Goal: Information Seeking & Learning: Check status

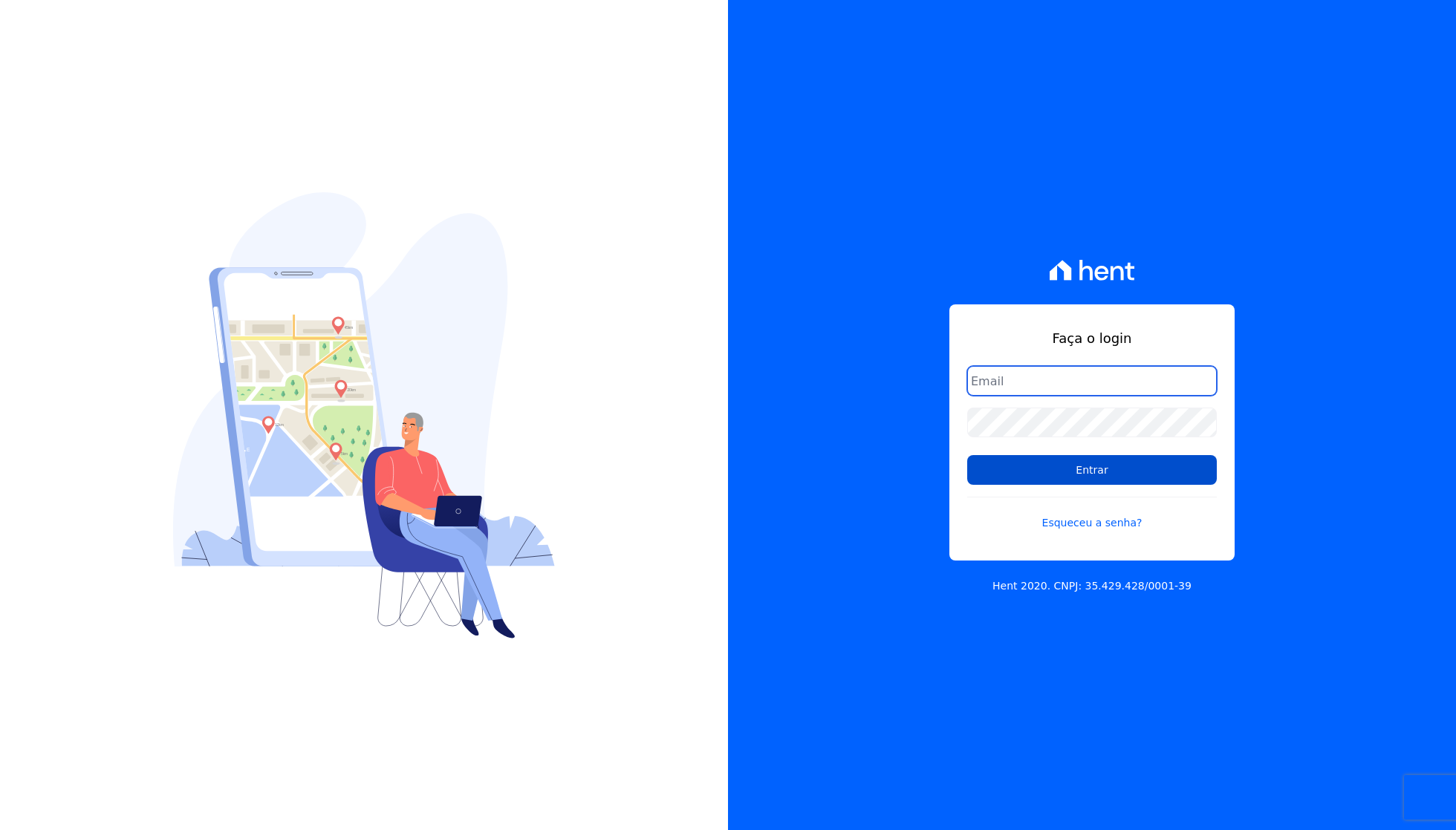
type input "[PERSON_NAME][EMAIL_ADDRESS][DOMAIN_NAME]"
click at [1115, 473] on input "Entrar" at bounding box center [1092, 470] width 249 height 30
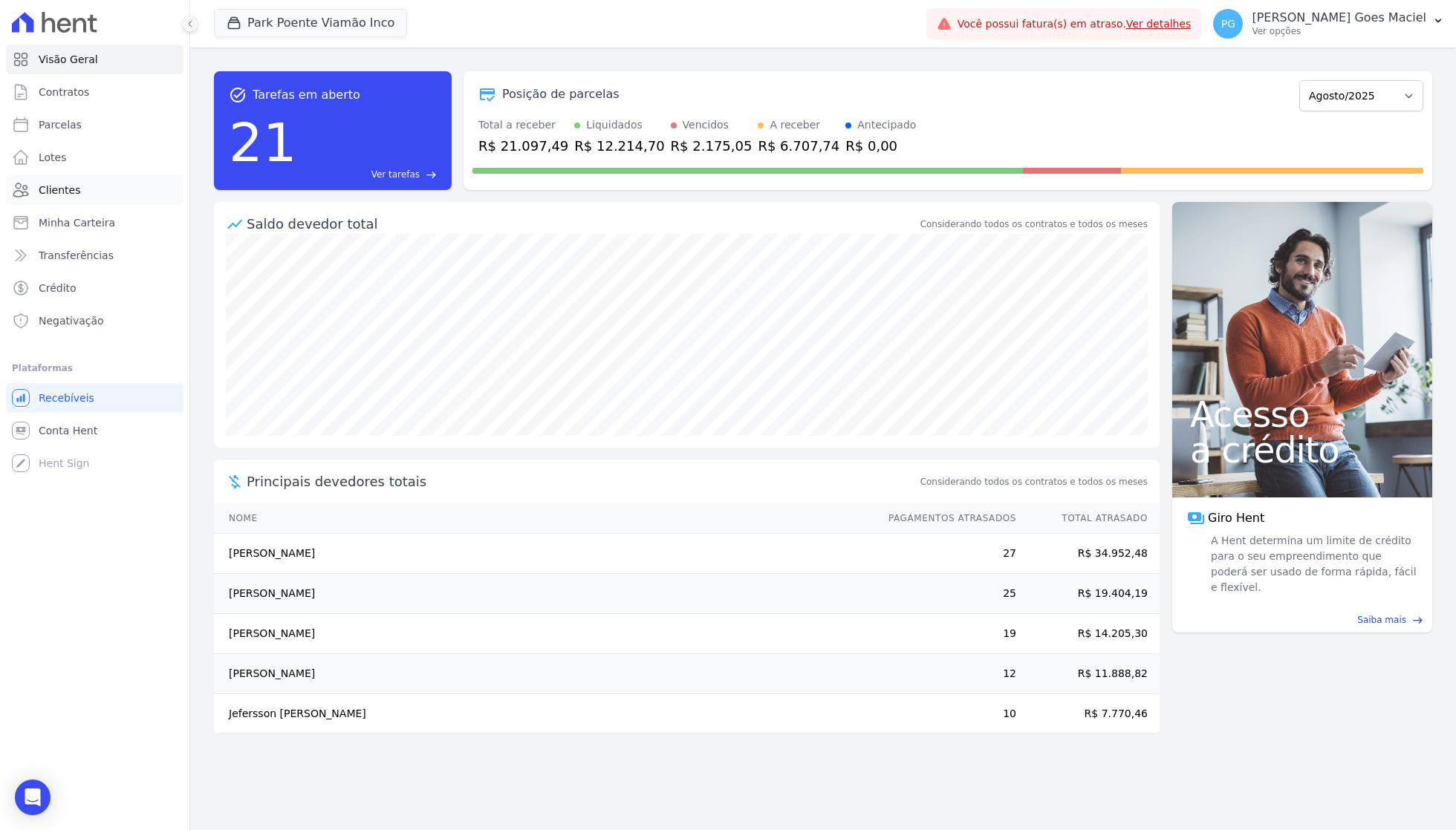
click at [65, 185] on span "Clientes" at bounding box center [59, 190] width 42 height 15
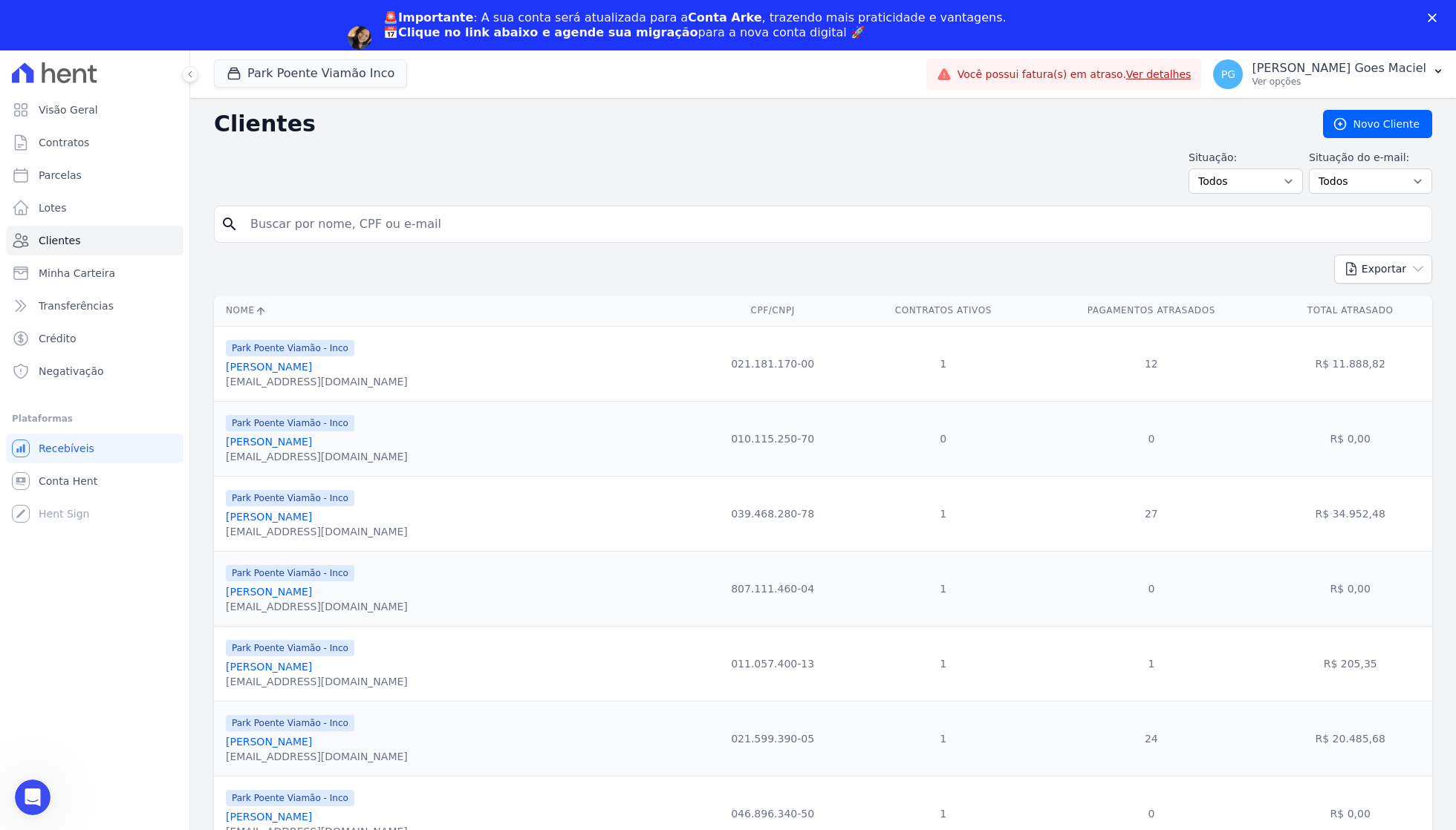
click at [328, 183] on div "Situação: Todos Adimplentes Inadimplentes Situação do e-mail: Todos Confirmado …" at bounding box center [823, 171] width 1219 height 44
click at [331, 233] on input "search" at bounding box center [833, 224] width 1184 height 30
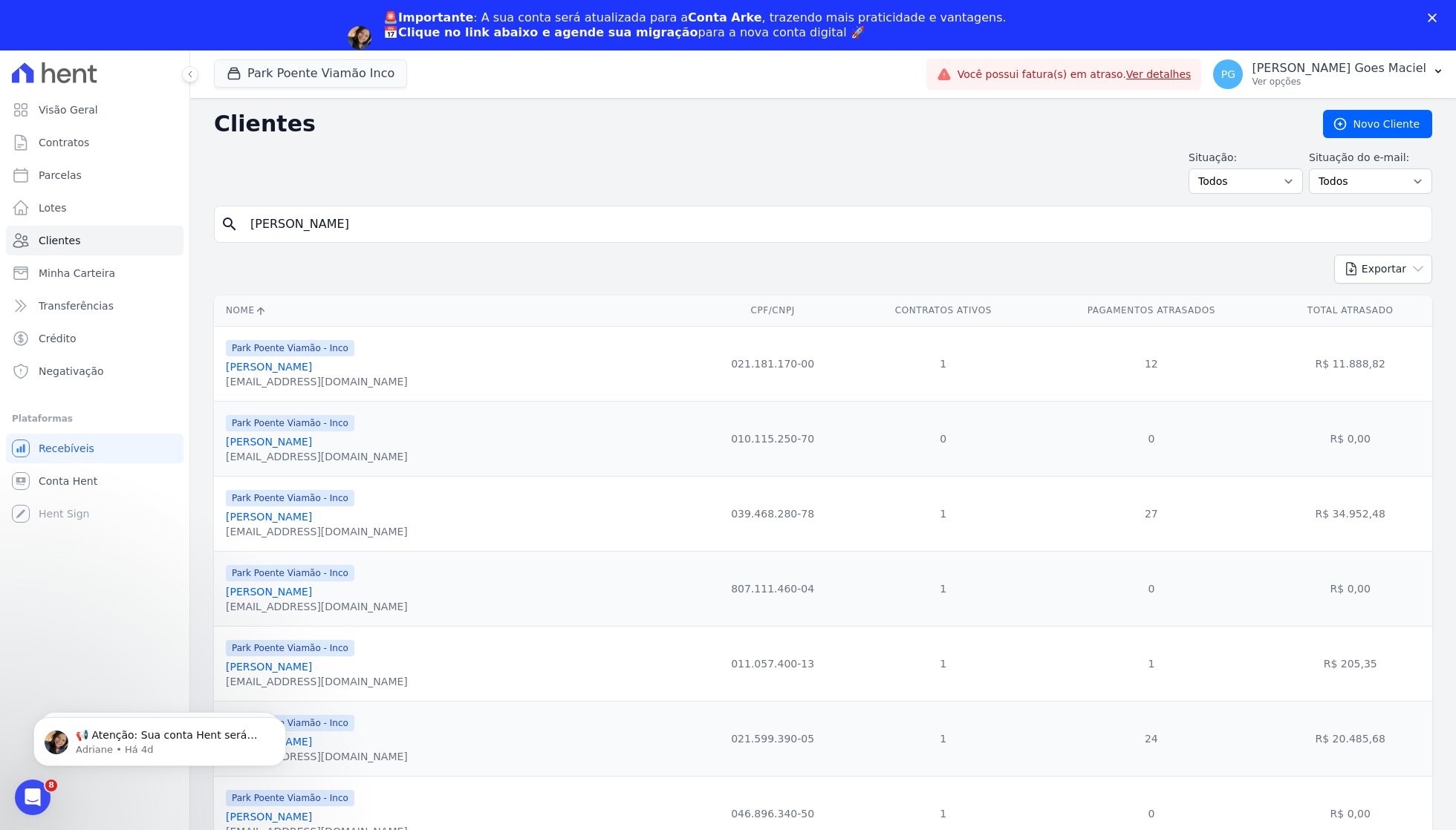
type input "[PERSON_NAME]"
drag, startPoint x: 345, startPoint y: 7, endPoint x: 353, endPoint y: 115, distance: 108.3
click at [352, 115] on h2 "Clientes" at bounding box center [756, 124] width 1085 height 26
click at [351, 52] on div "Park Poente Viamão Inco Apice Incorporadora [GEOGRAPHIC_DATA] - [GEOGRAPHIC_DAT…" at bounding box center [567, 74] width 707 height 49
click at [351, 70] on button "Park Poente Viamão Inco" at bounding box center [310, 73] width 193 height 28
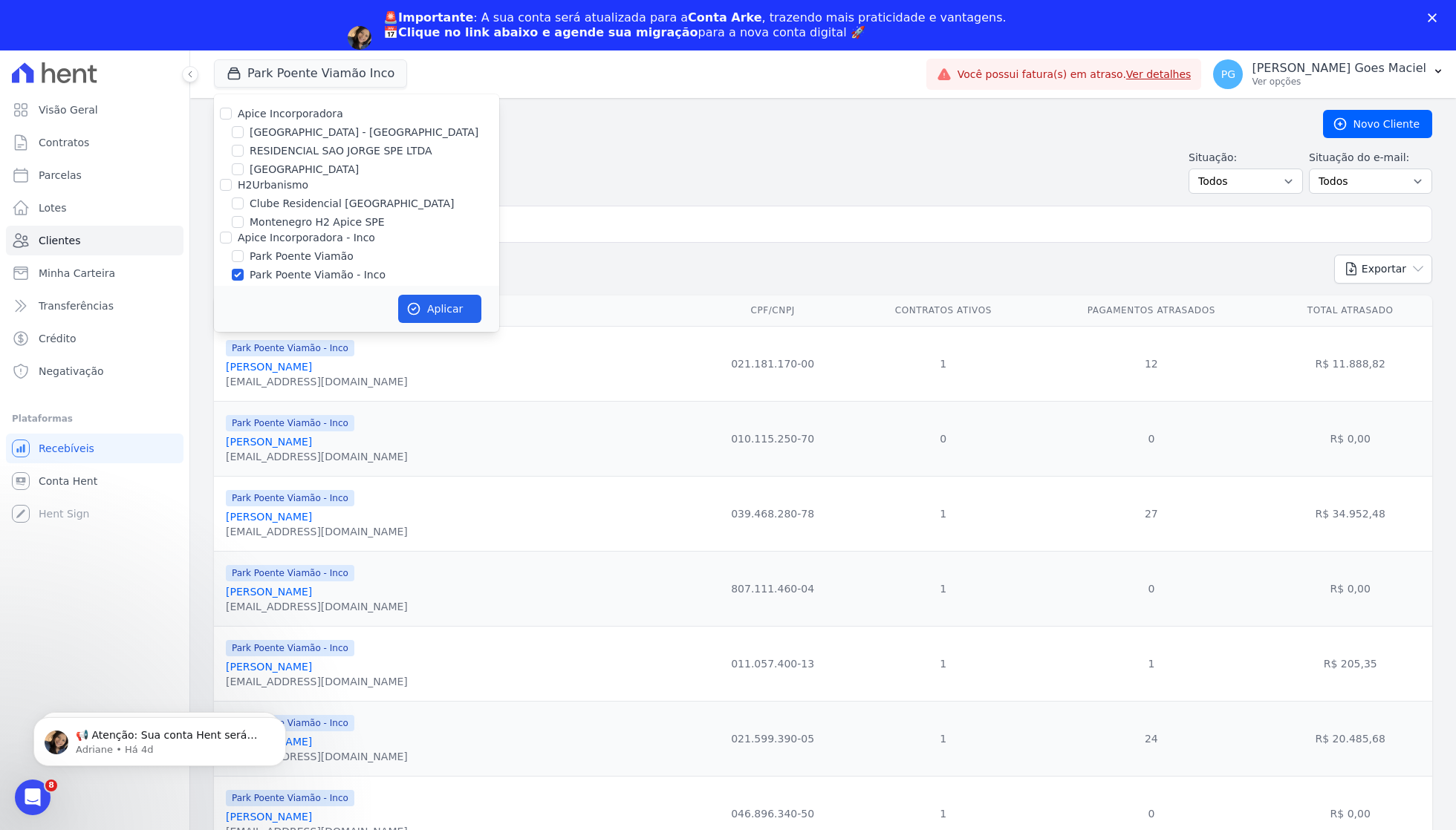
click at [272, 184] on label "H2Urbanismo" at bounding box center [273, 185] width 71 height 12
click at [232, 184] on input "H2Urbanismo" at bounding box center [226, 185] width 12 height 12
checkbox input "true"
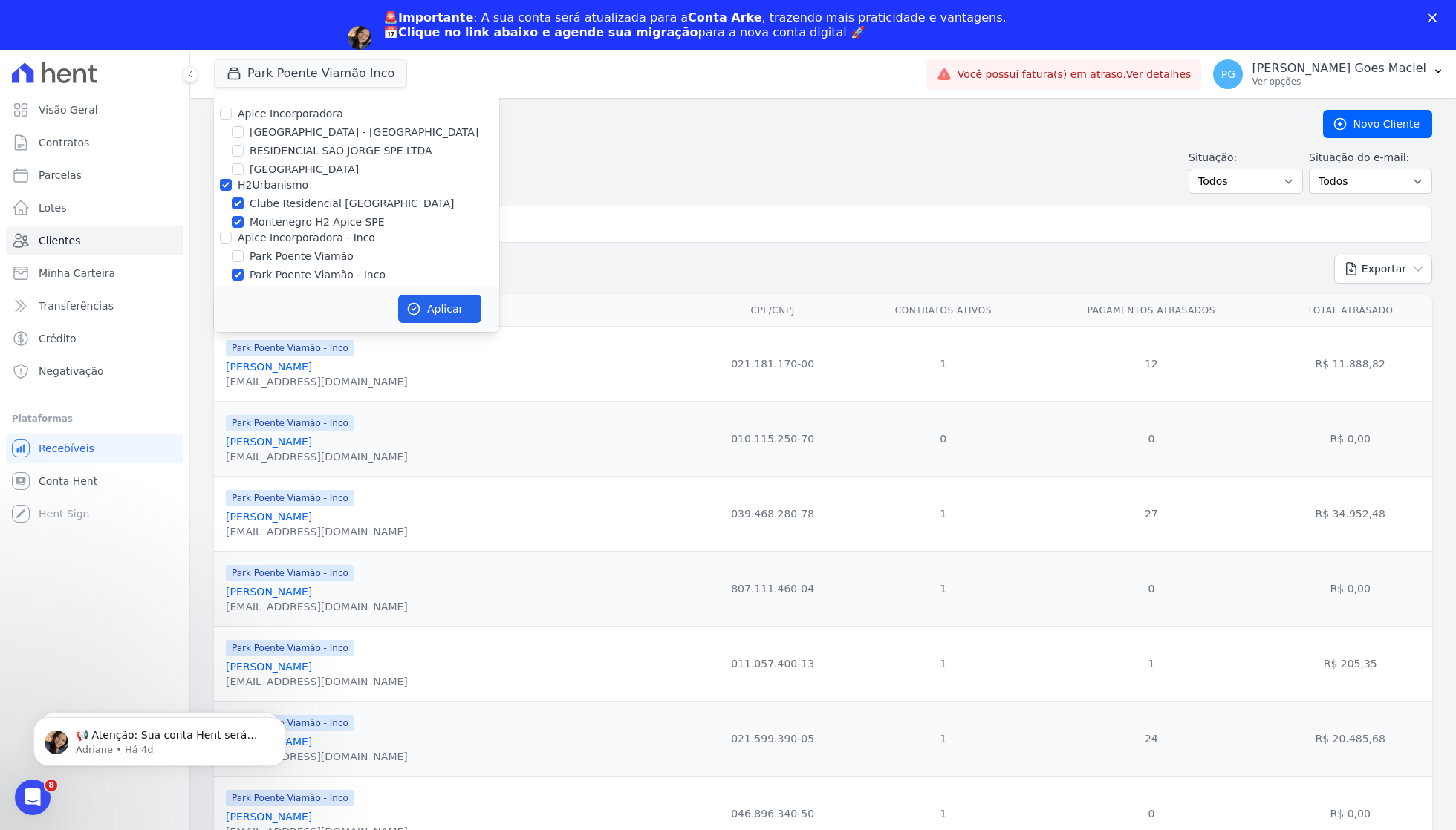
click at [254, 121] on div "Apice Incorporadora" at bounding box center [290, 114] width 105 height 16
click at [253, 116] on label "Apice Incorporadora" at bounding box center [290, 114] width 105 height 12
click at [232, 116] on input "Apice Incorporadora" at bounding box center [226, 114] width 12 height 12
checkbox input "true"
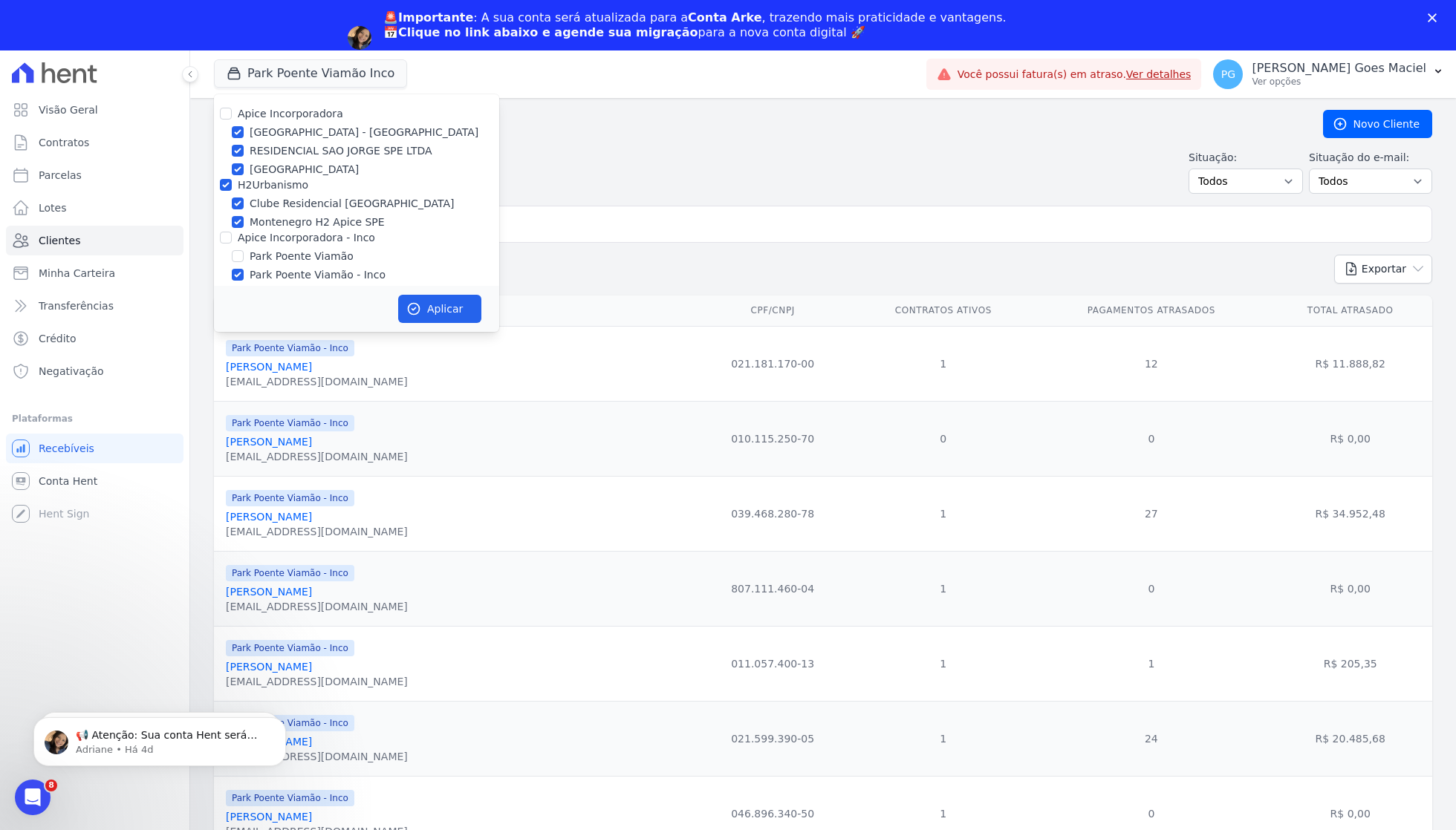
checkbox input "true"
click at [221, 232] on input "Apice Incorporadora - Inco" at bounding box center [226, 237] width 12 height 12
checkbox input "true"
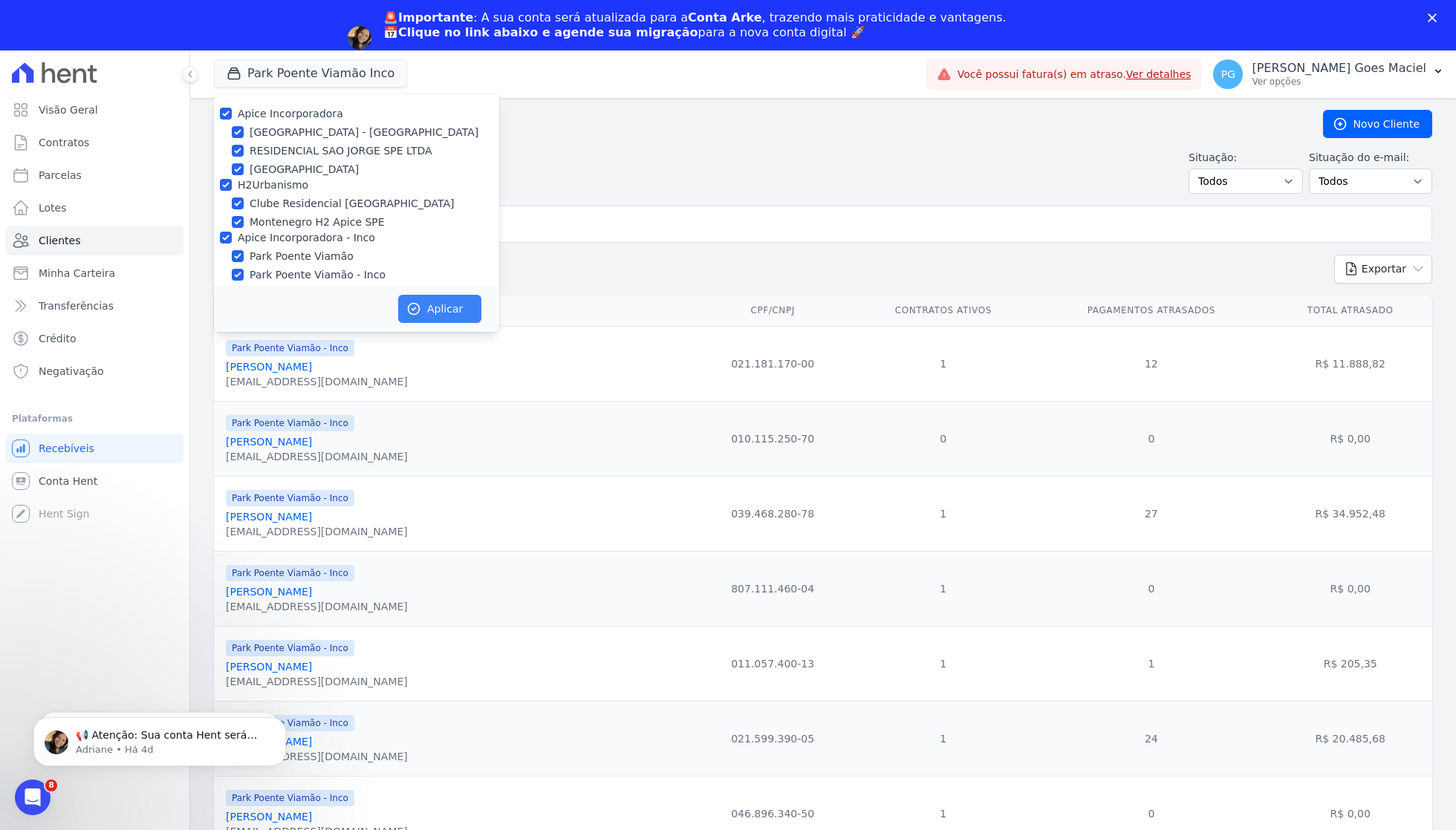
click at [411, 291] on div "Aplicar" at bounding box center [356, 308] width 285 height 46
click at [416, 302] on icon "button" at bounding box center [414, 308] width 15 height 15
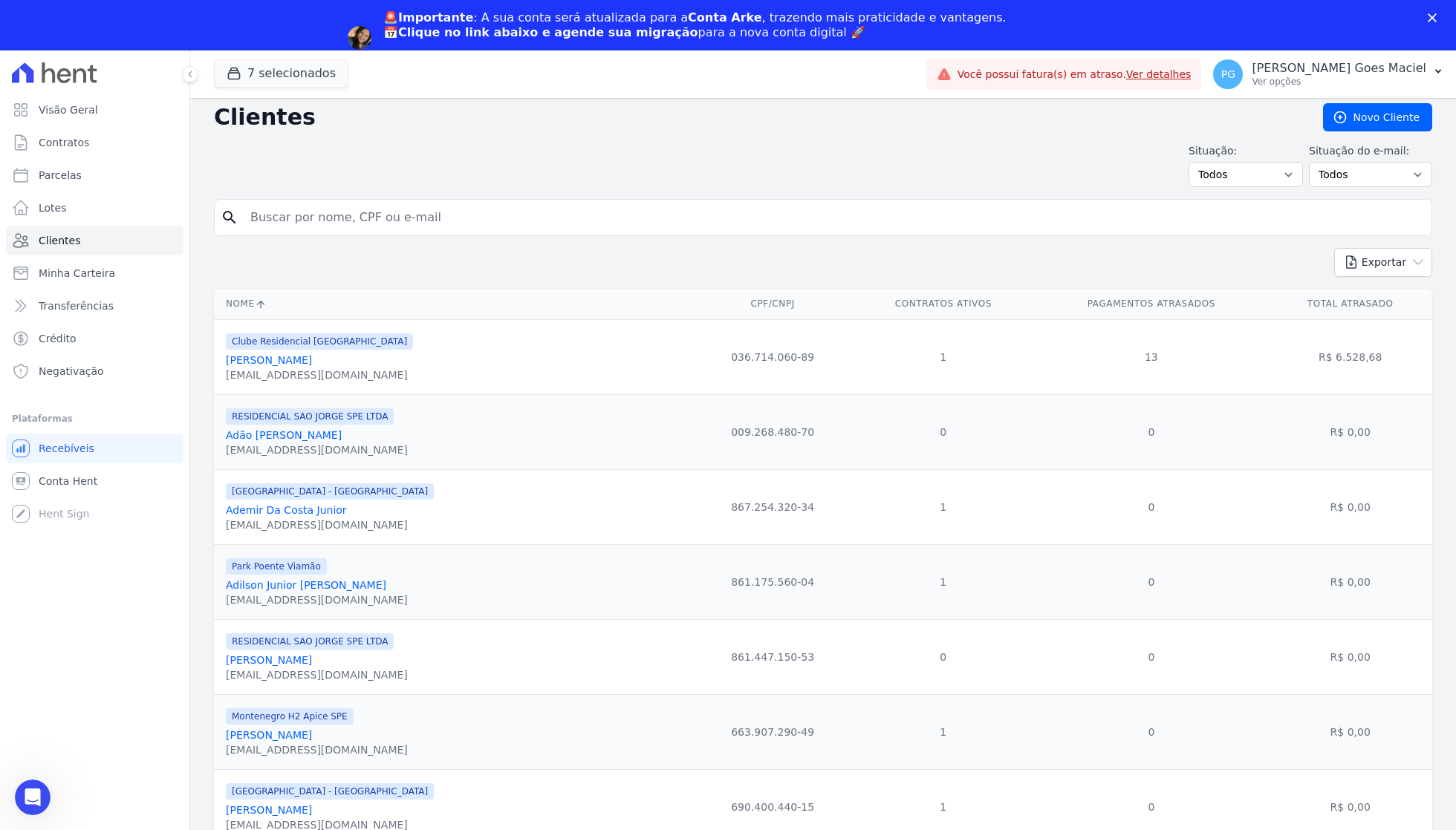
scroll to position [6, 0]
click at [460, 215] on input "search" at bounding box center [833, 218] width 1184 height 30
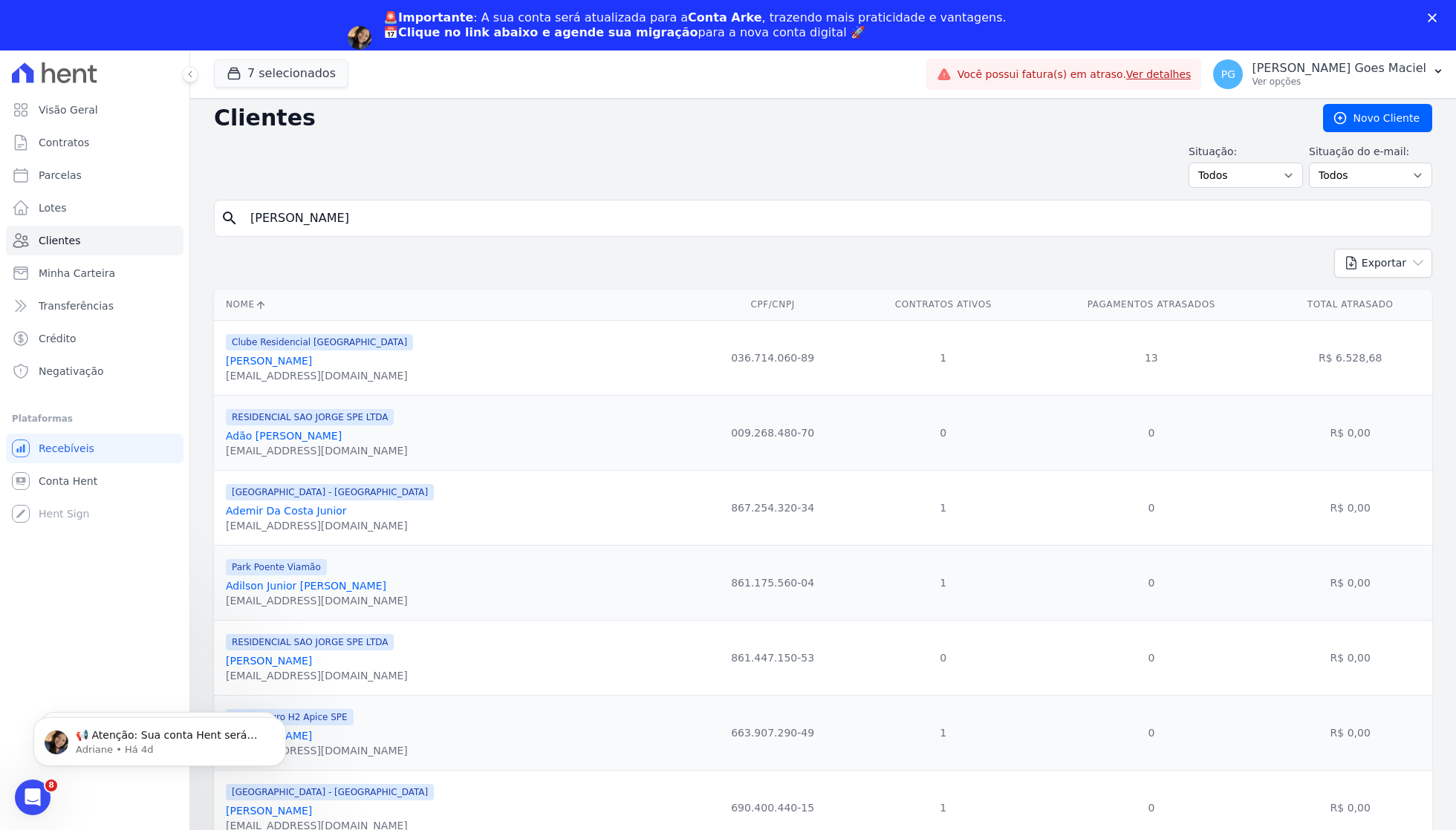
scroll to position [0, 0]
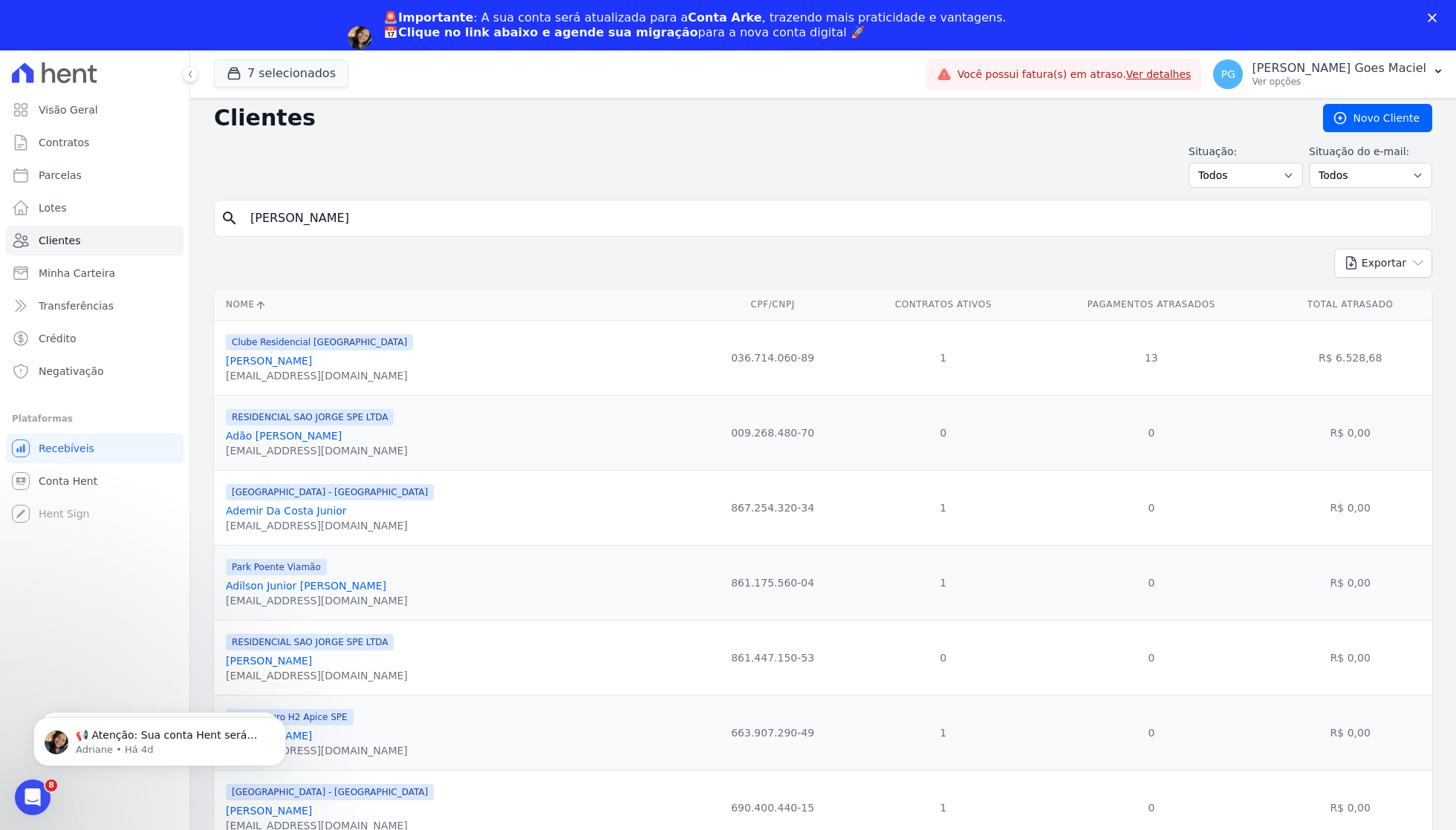
type input "[PERSON_NAME]"
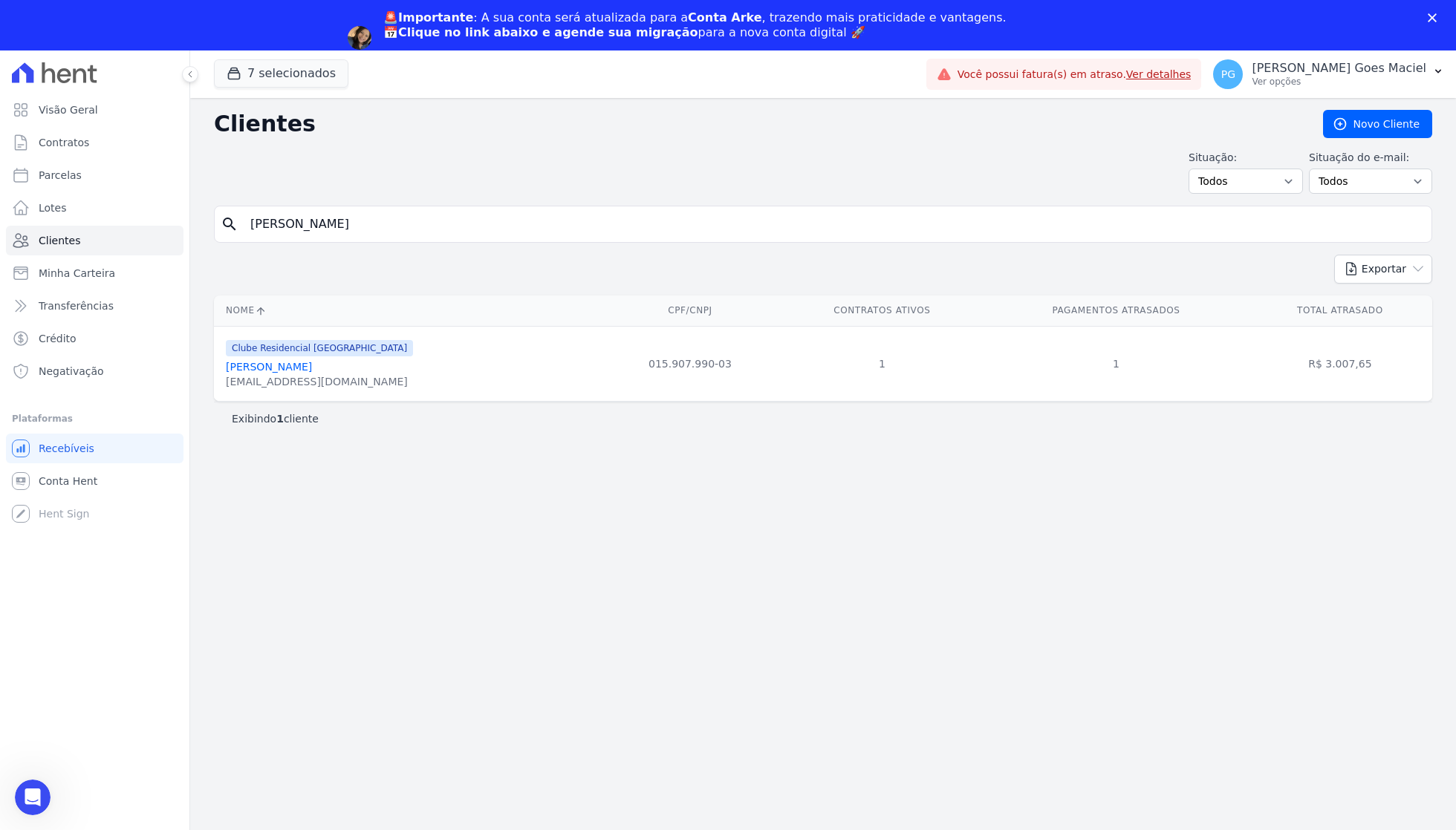
click at [291, 380] on div "[EMAIL_ADDRESS][DOMAIN_NAME]" at bounding box center [319, 381] width 187 height 15
click at [291, 370] on link "[PERSON_NAME]" at bounding box center [269, 367] width 87 height 12
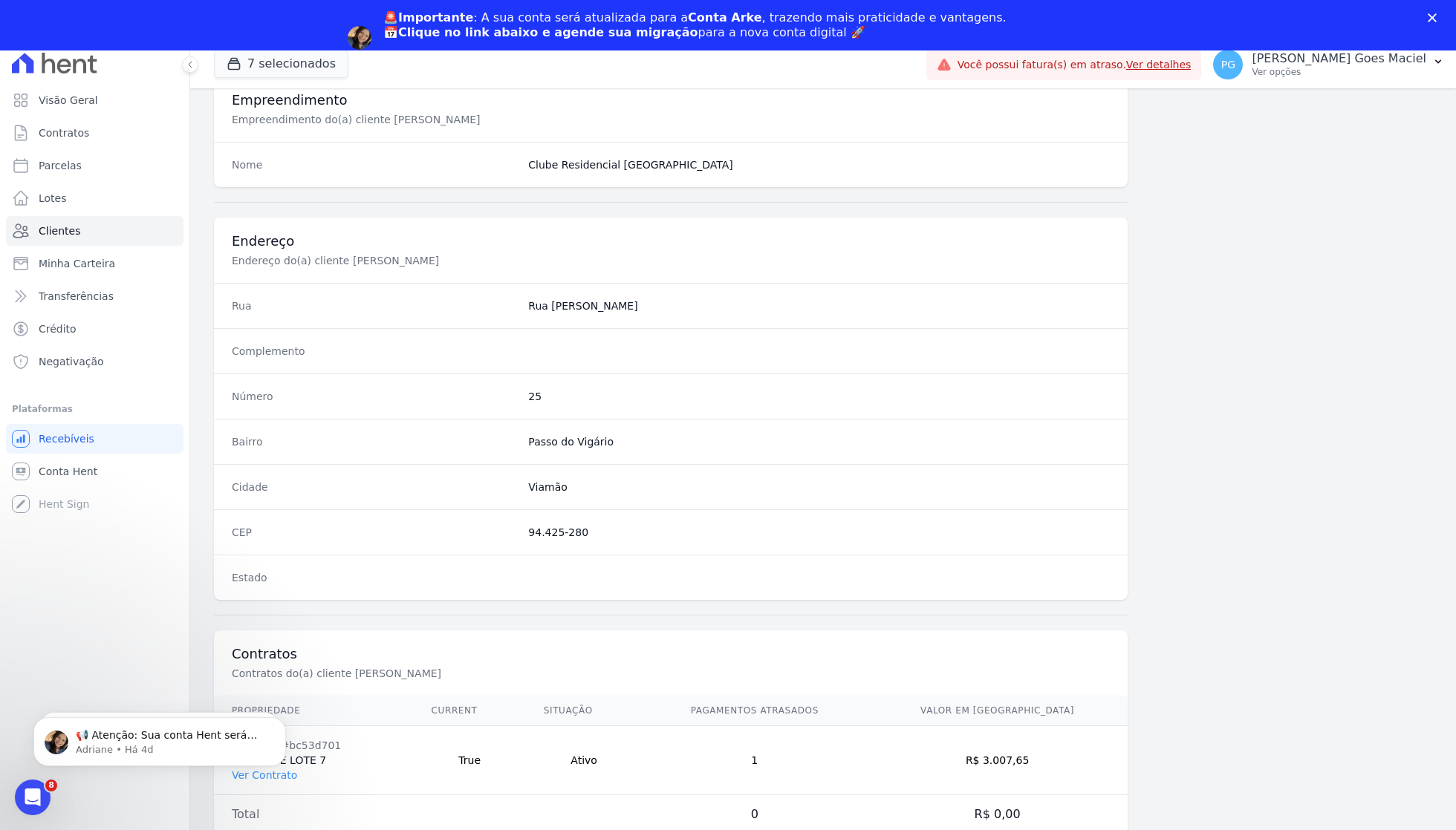
click at [283, 776] on body "📢 Atenção: Sua conta Hent será migrada para a Conta Arke! Estamos trazendo para…" at bounding box center [160, 738] width 285 height 92
click at [282, 724] on icon "Dismiss notification" at bounding box center [280, 721] width 5 height 5
click at [279, 723] on icon "Dismiss notification" at bounding box center [281, 721] width 8 height 8
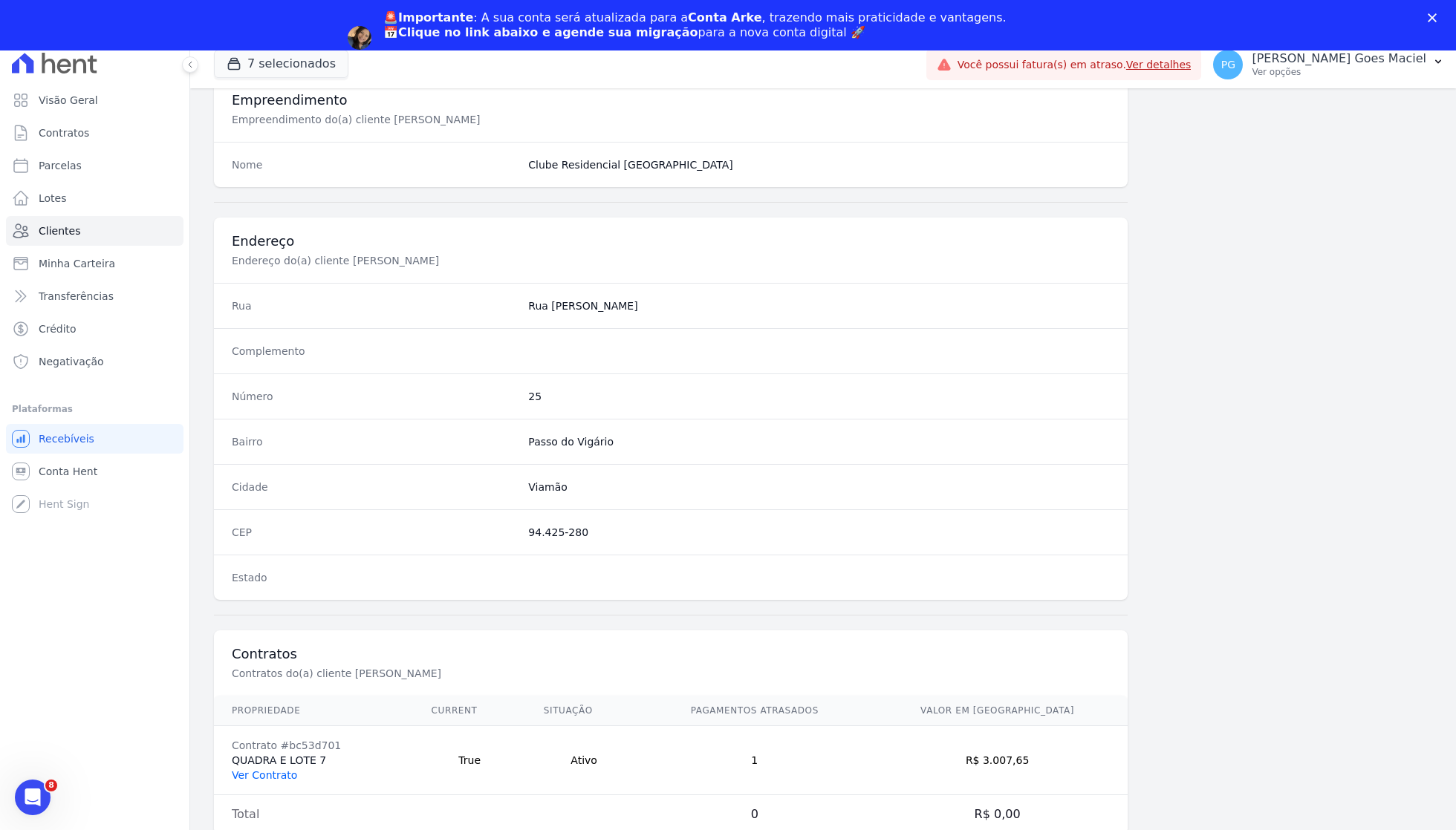
click at [266, 774] on link "Ver Contrato" at bounding box center [264, 776] width 65 height 12
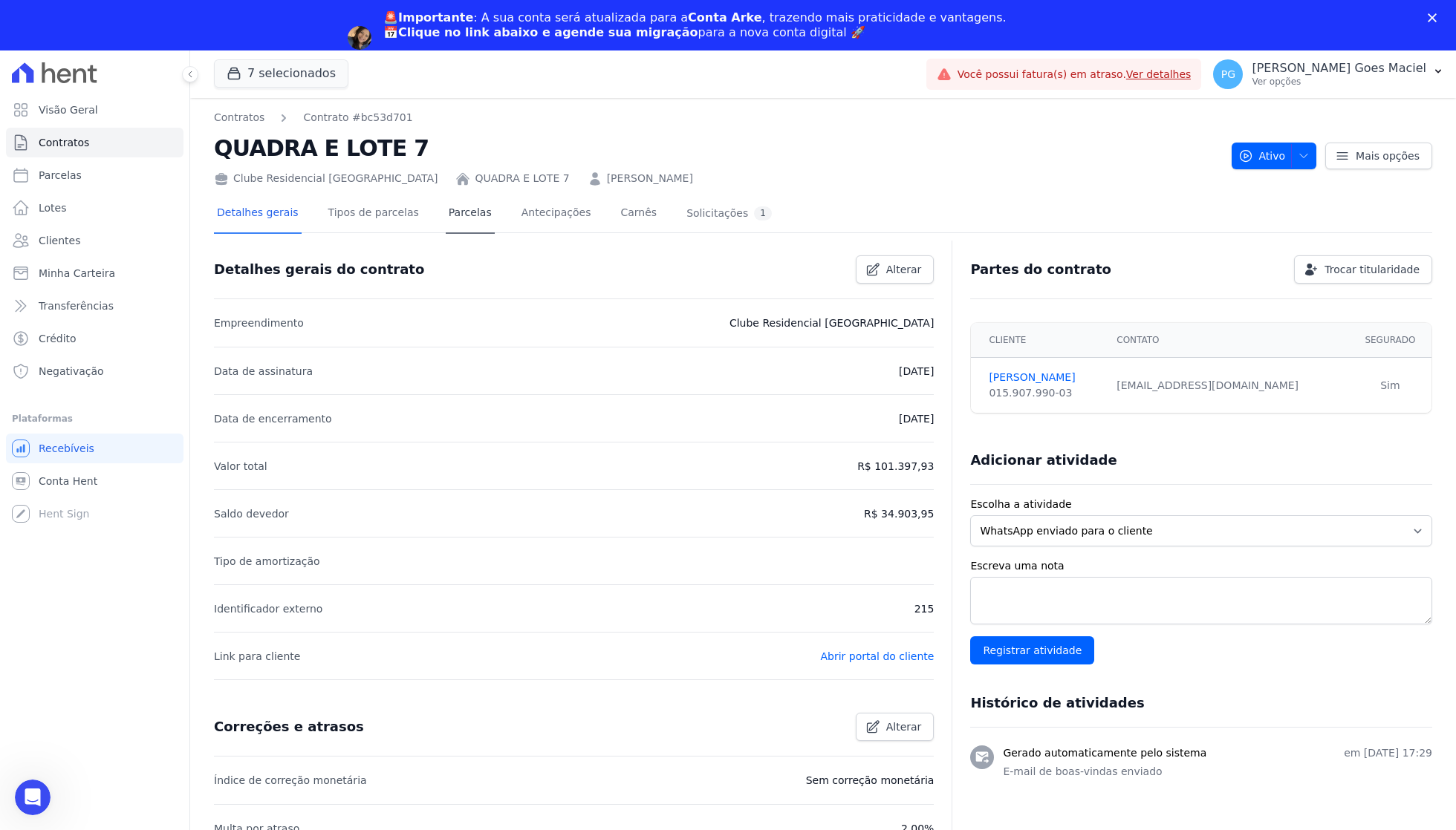
click at [469, 221] on link "Parcelas" at bounding box center [470, 214] width 49 height 39
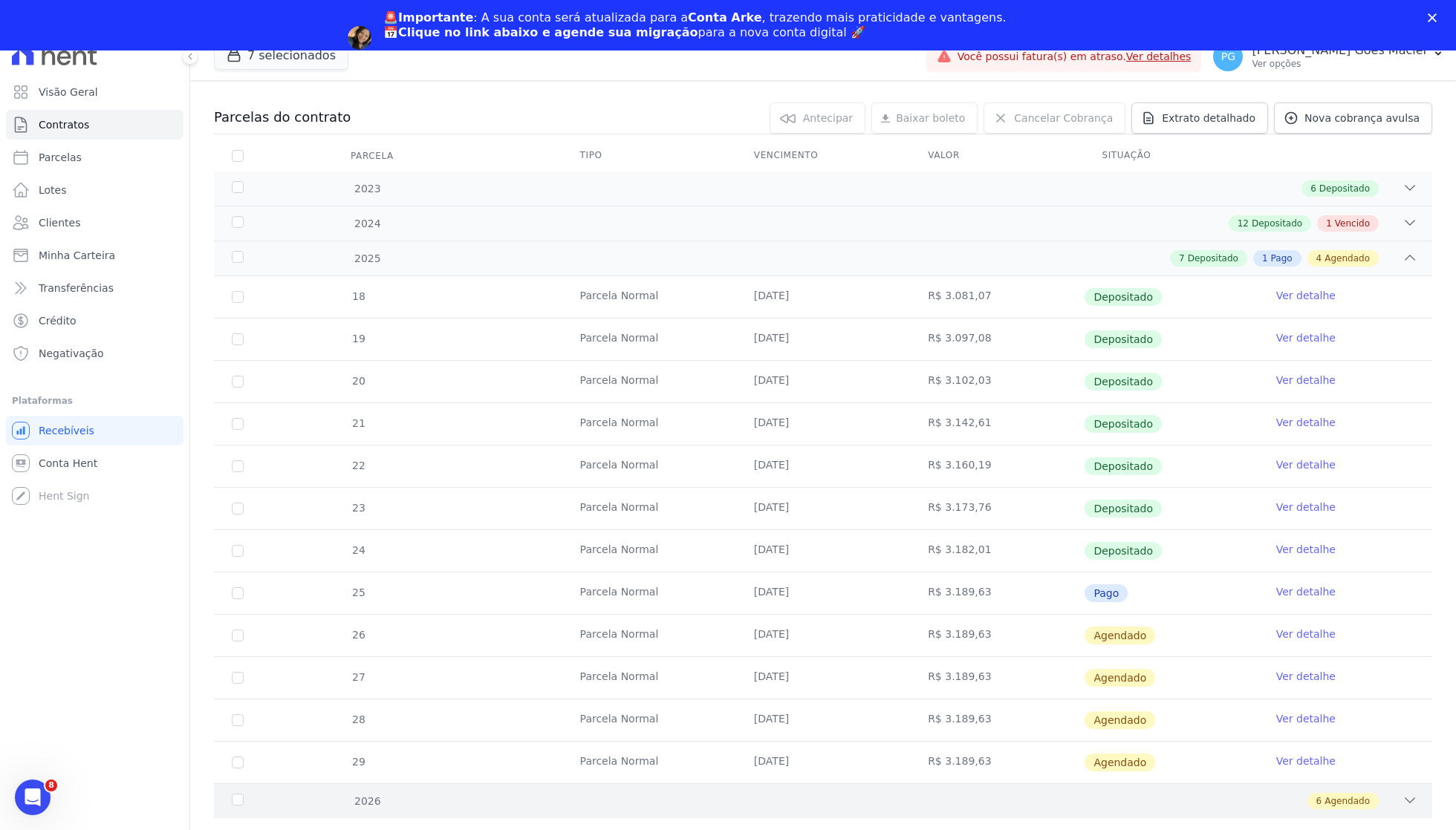
click at [1408, 807] on icon at bounding box center [1409, 800] width 15 height 15
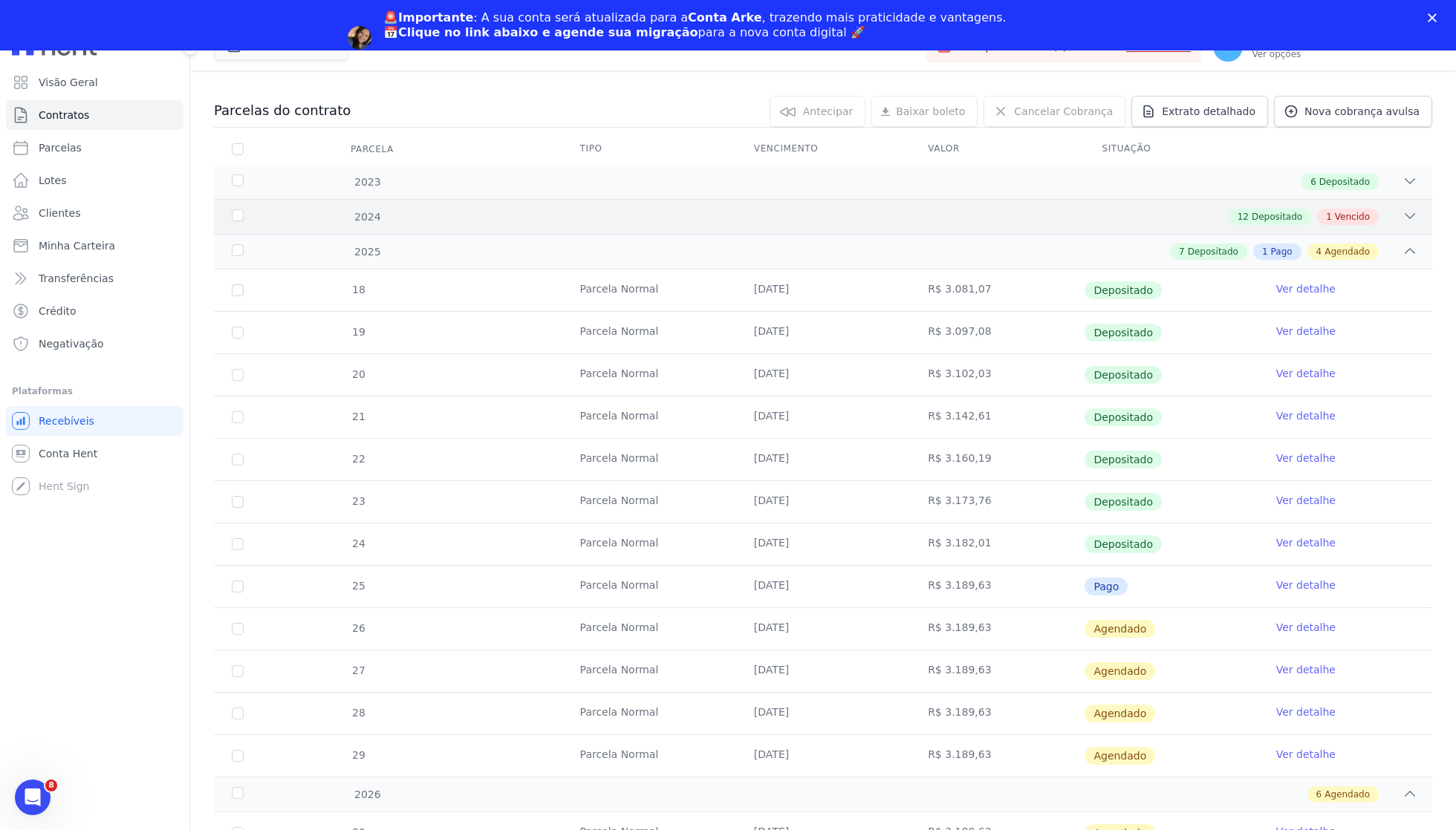
click at [1407, 215] on icon at bounding box center [1409, 215] width 15 height 15
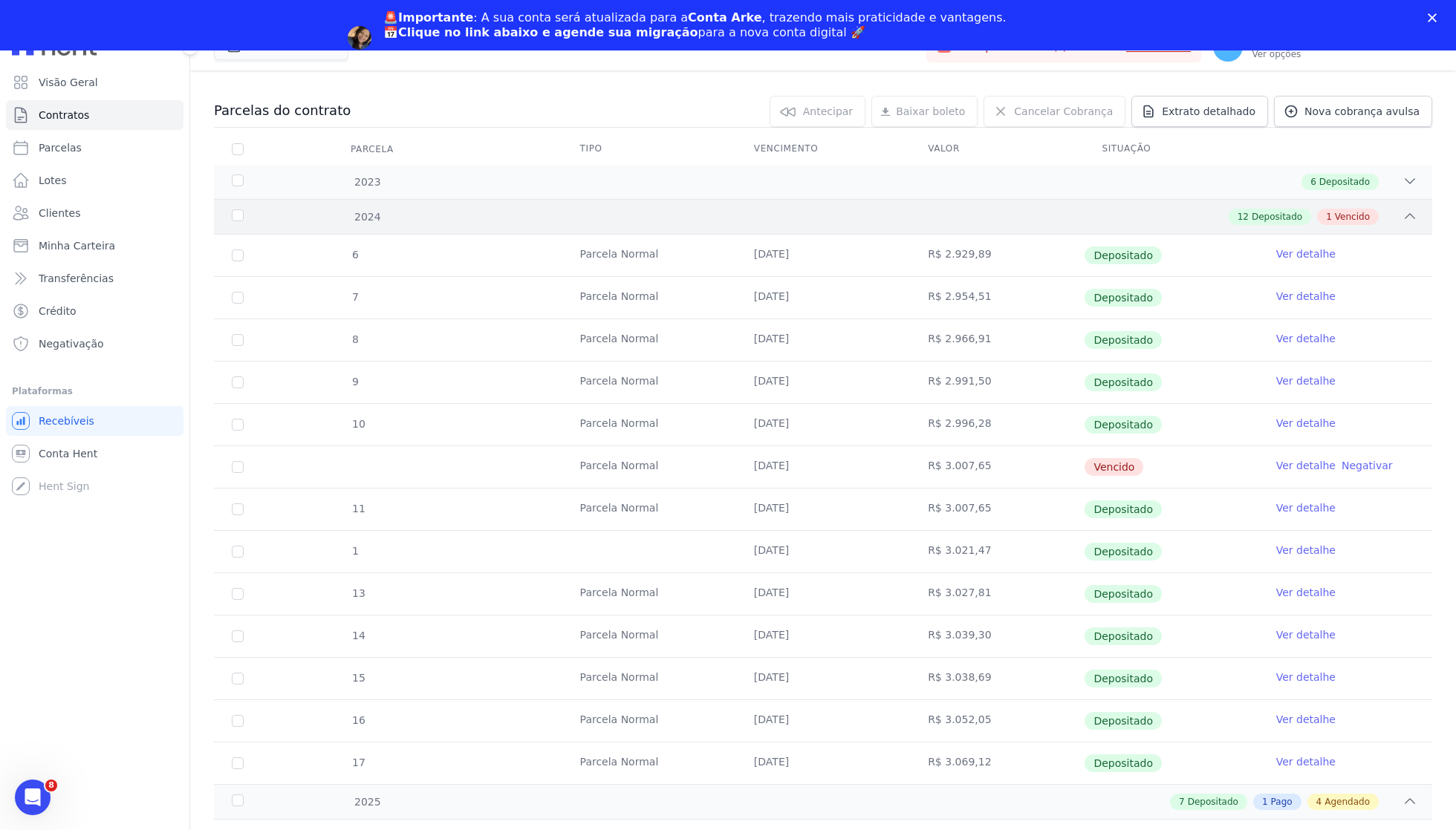
click at [1407, 215] on icon at bounding box center [1409, 215] width 15 height 15
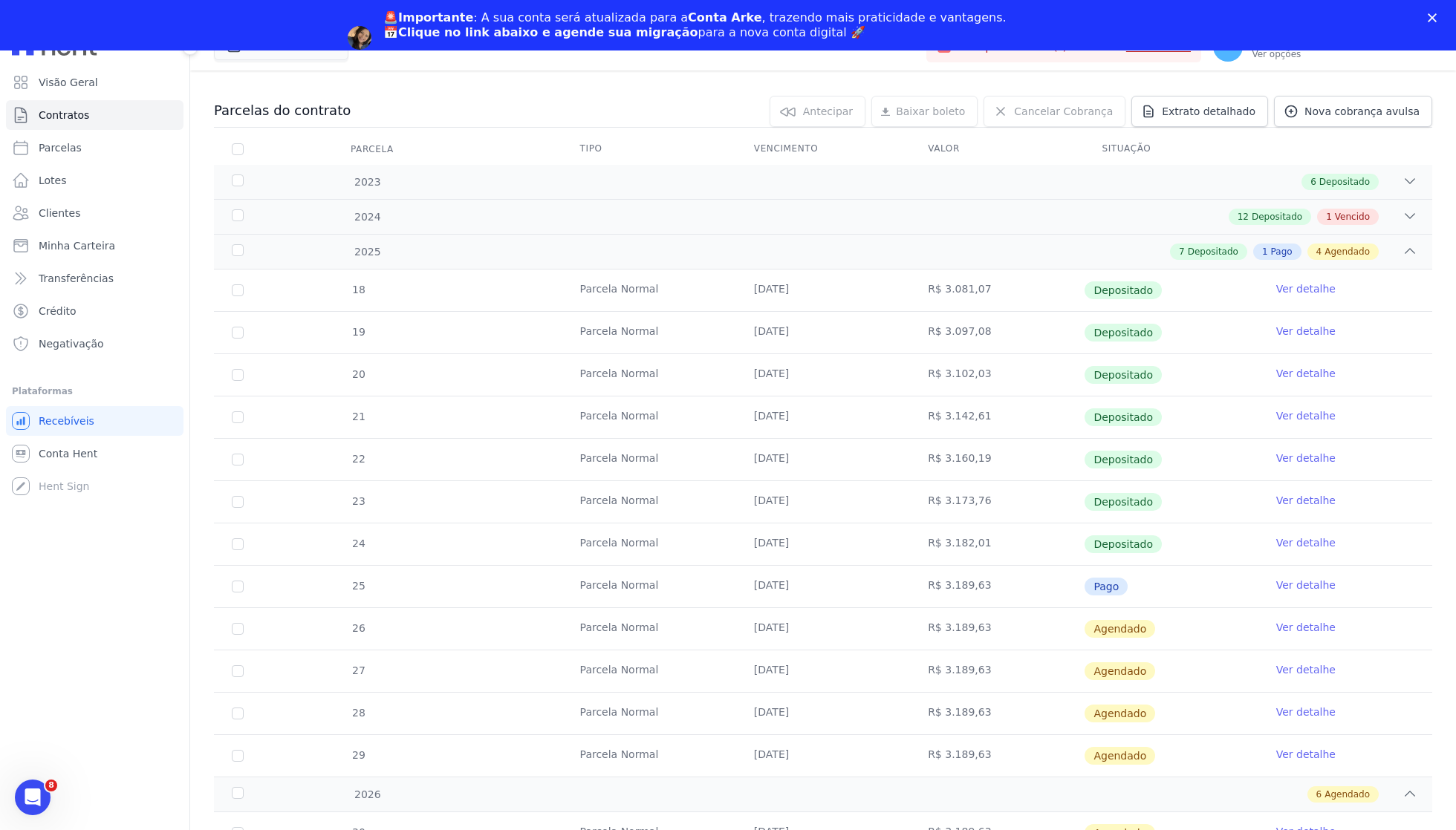
click at [521, 71] on div at bounding box center [823, 74] width 1219 height 13
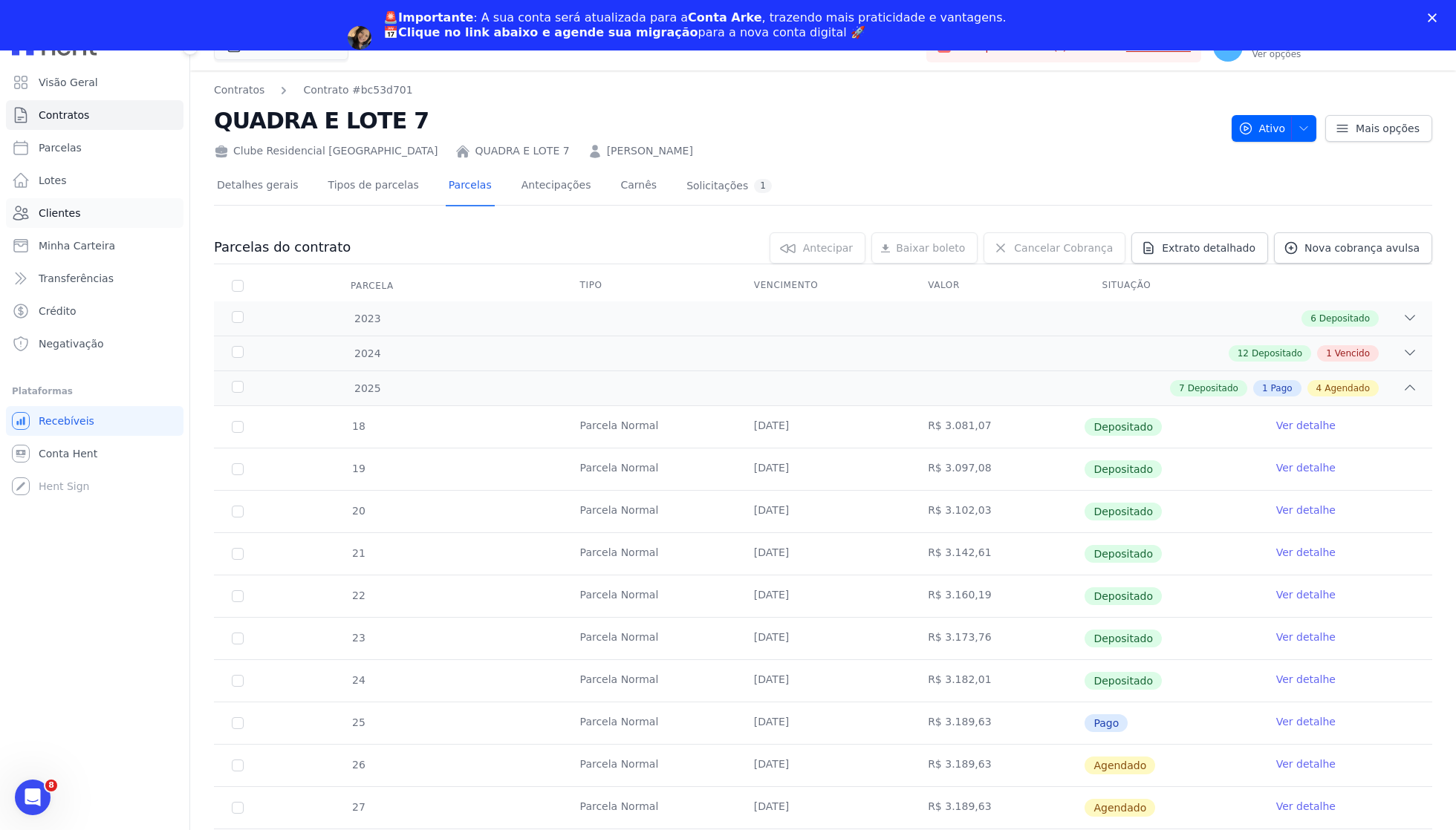
click at [91, 212] on link "Clientes" at bounding box center [94, 213] width 177 height 30
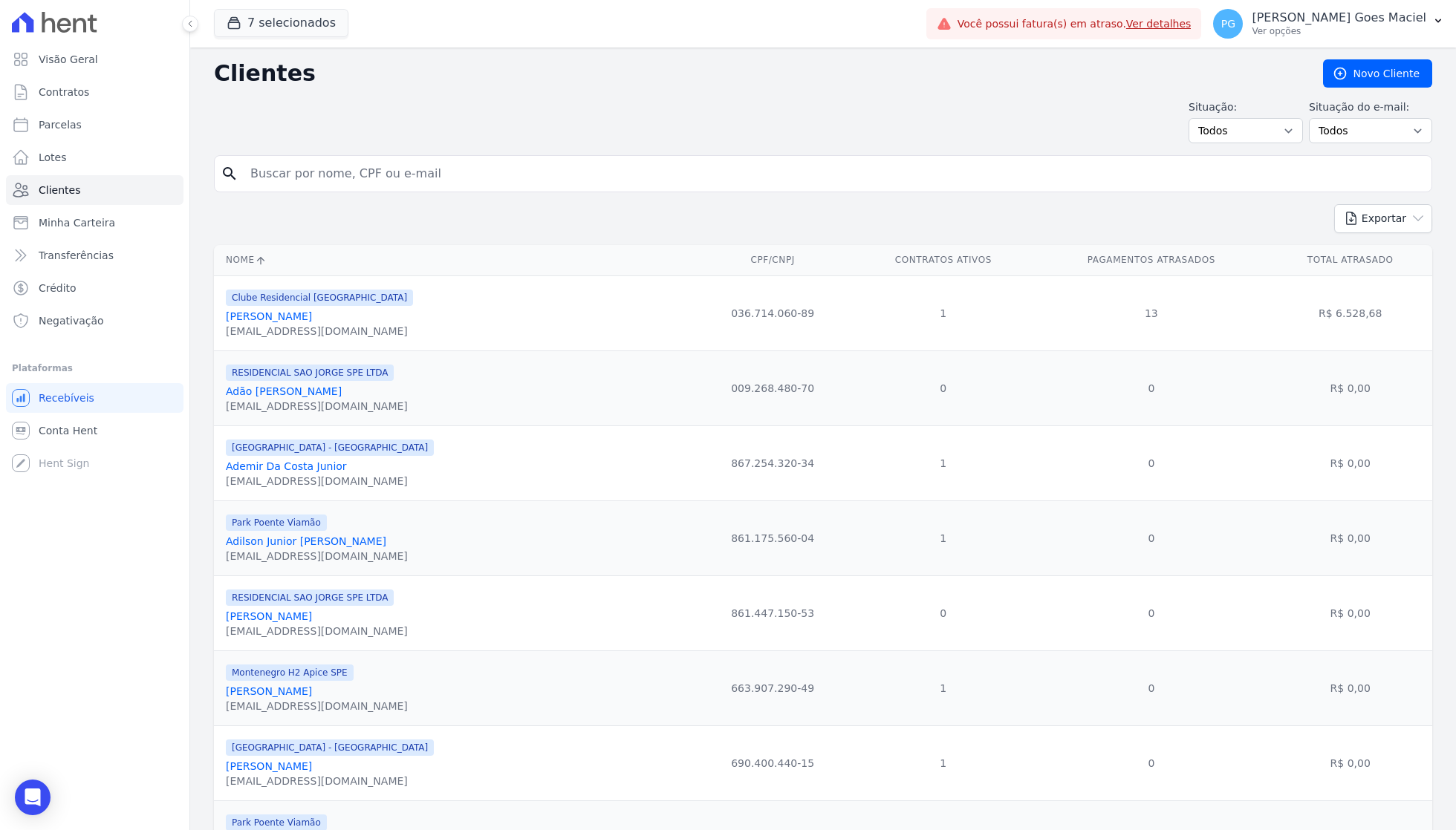
click at [426, 178] on input "search" at bounding box center [833, 173] width 1184 height 30
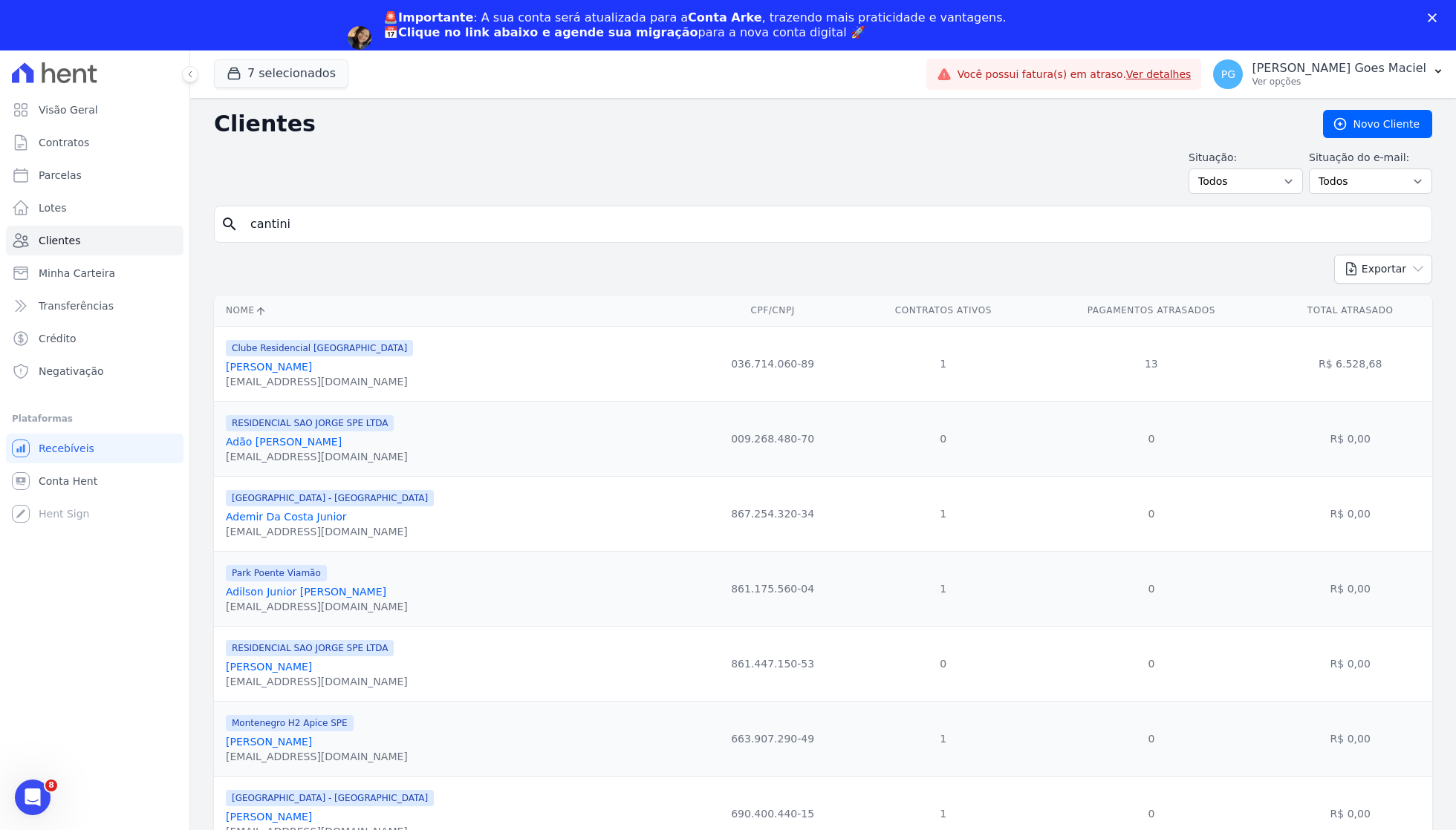
type input "cantini"
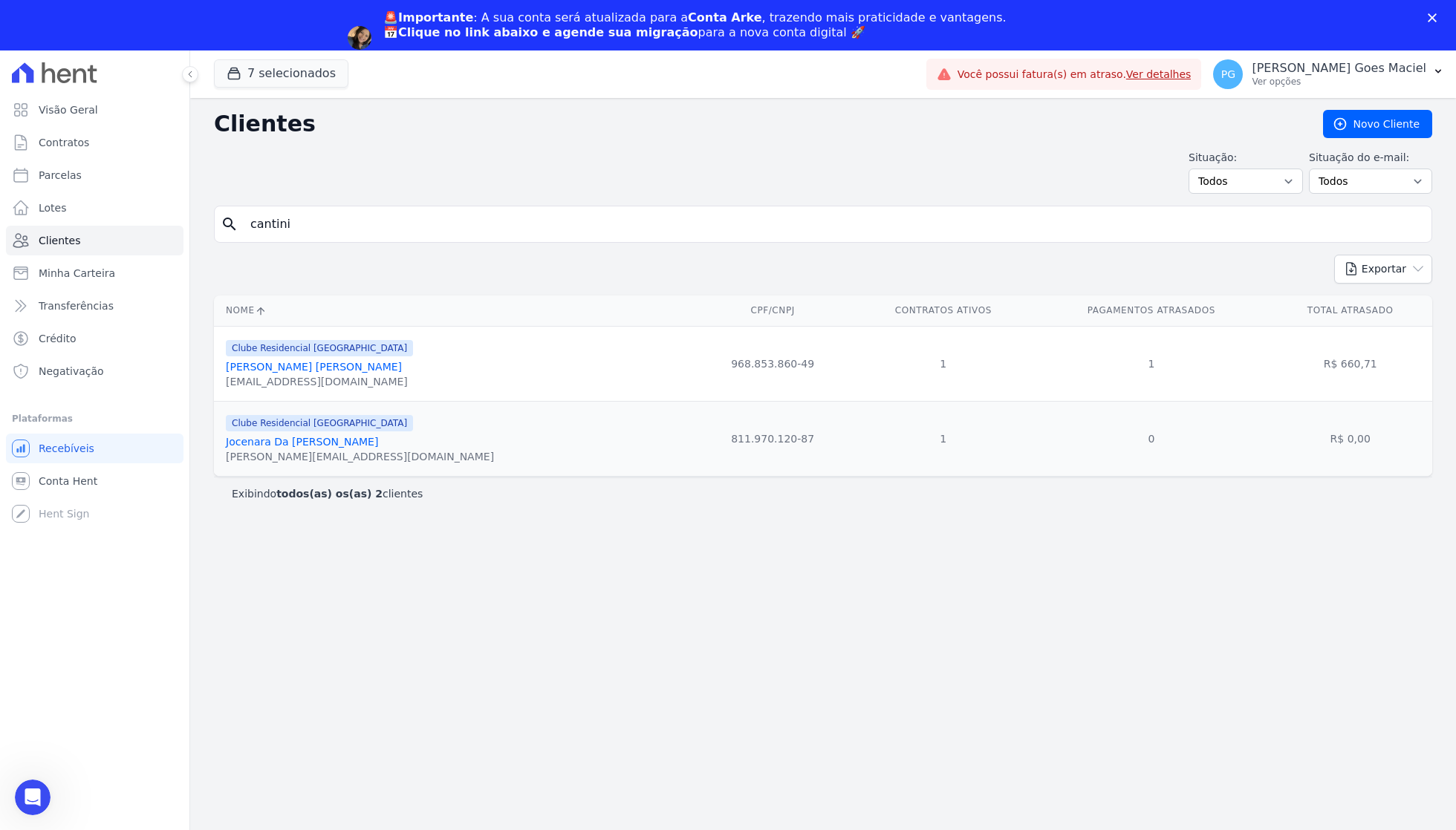
click at [364, 367] on link "[PERSON_NAME] [PERSON_NAME]" at bounding box center [313, 367] width 176 height 12
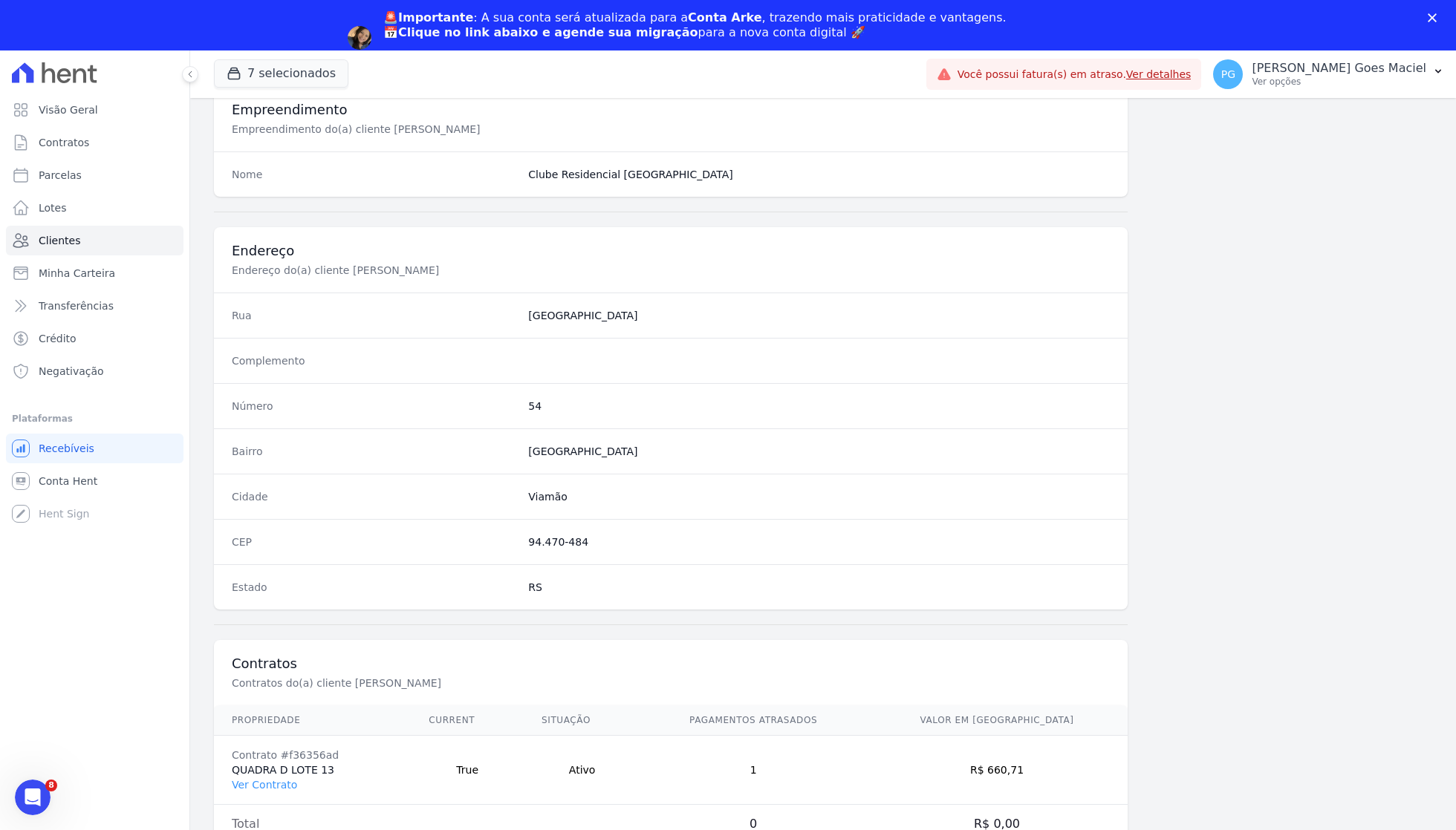
scroll to position [565, 0]
click at [259, 787] on link "Ver Contrato" at bounding box center [264, 785] width 65 height 12
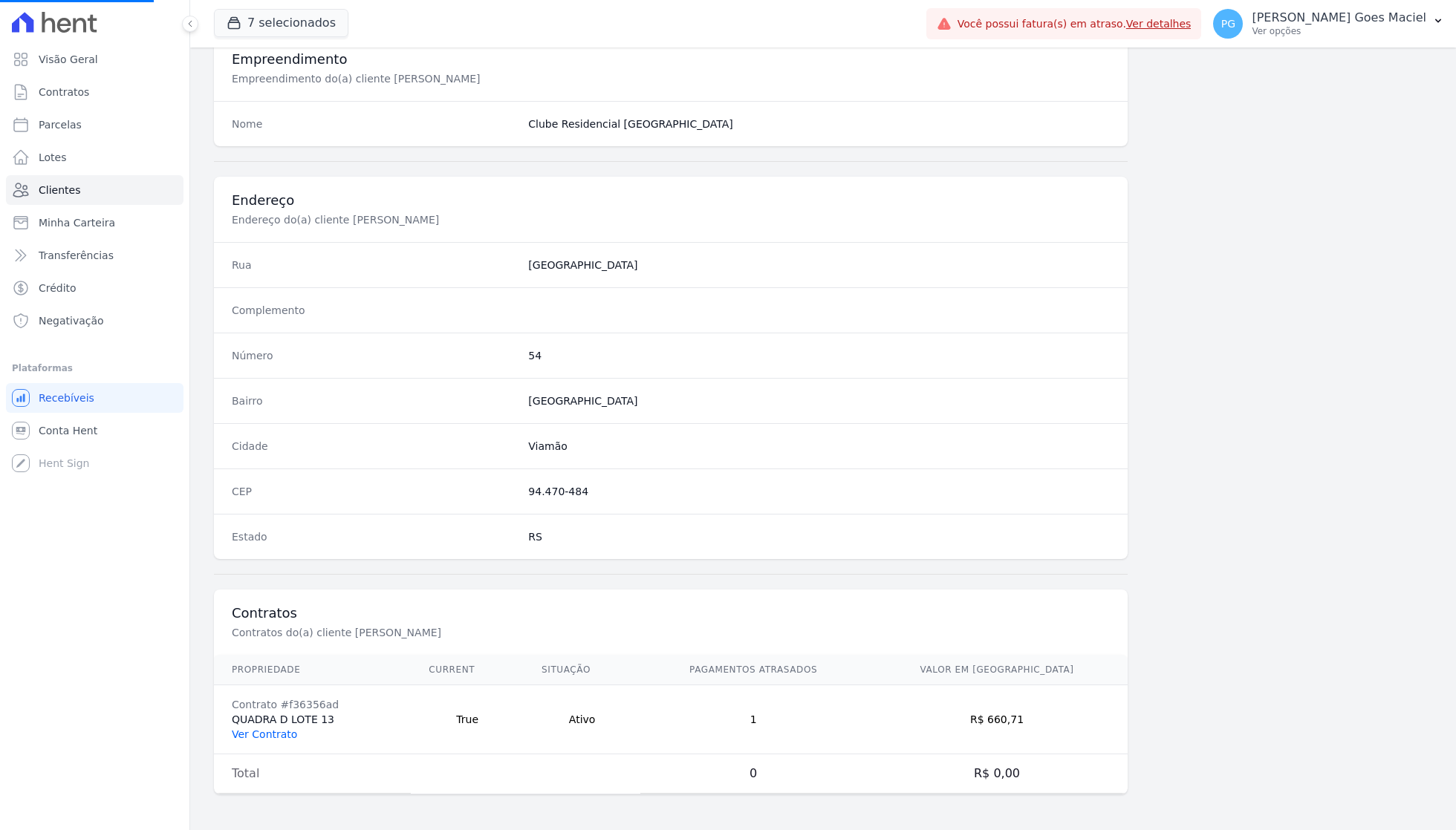
click at [277, 732] on link "Ver Contrato" at bounding box center [264, 735] width 65 height 12
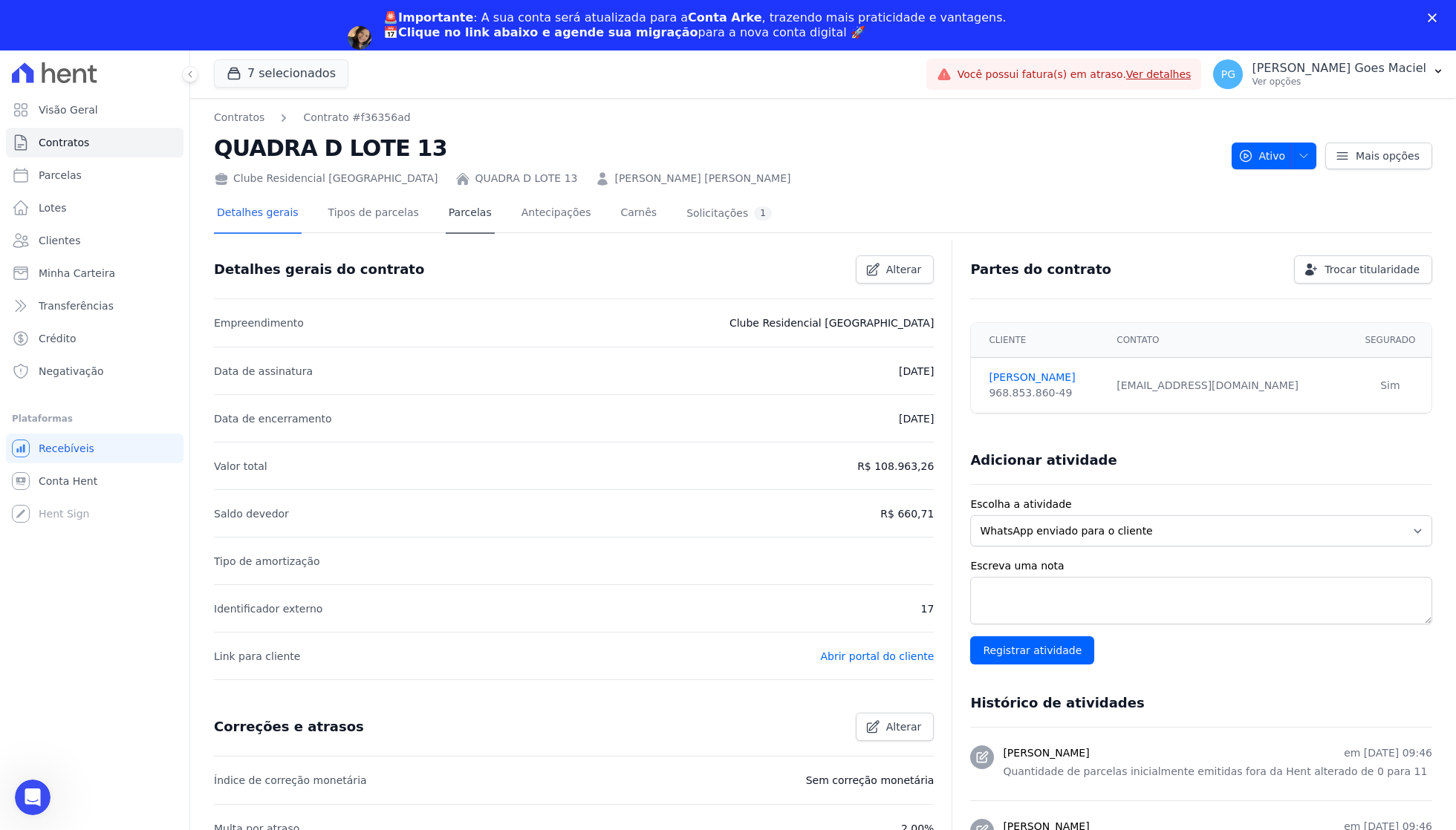
click at [457, 218] on link "Parcelas" at bounding box center [470, 214] width 49 height 39
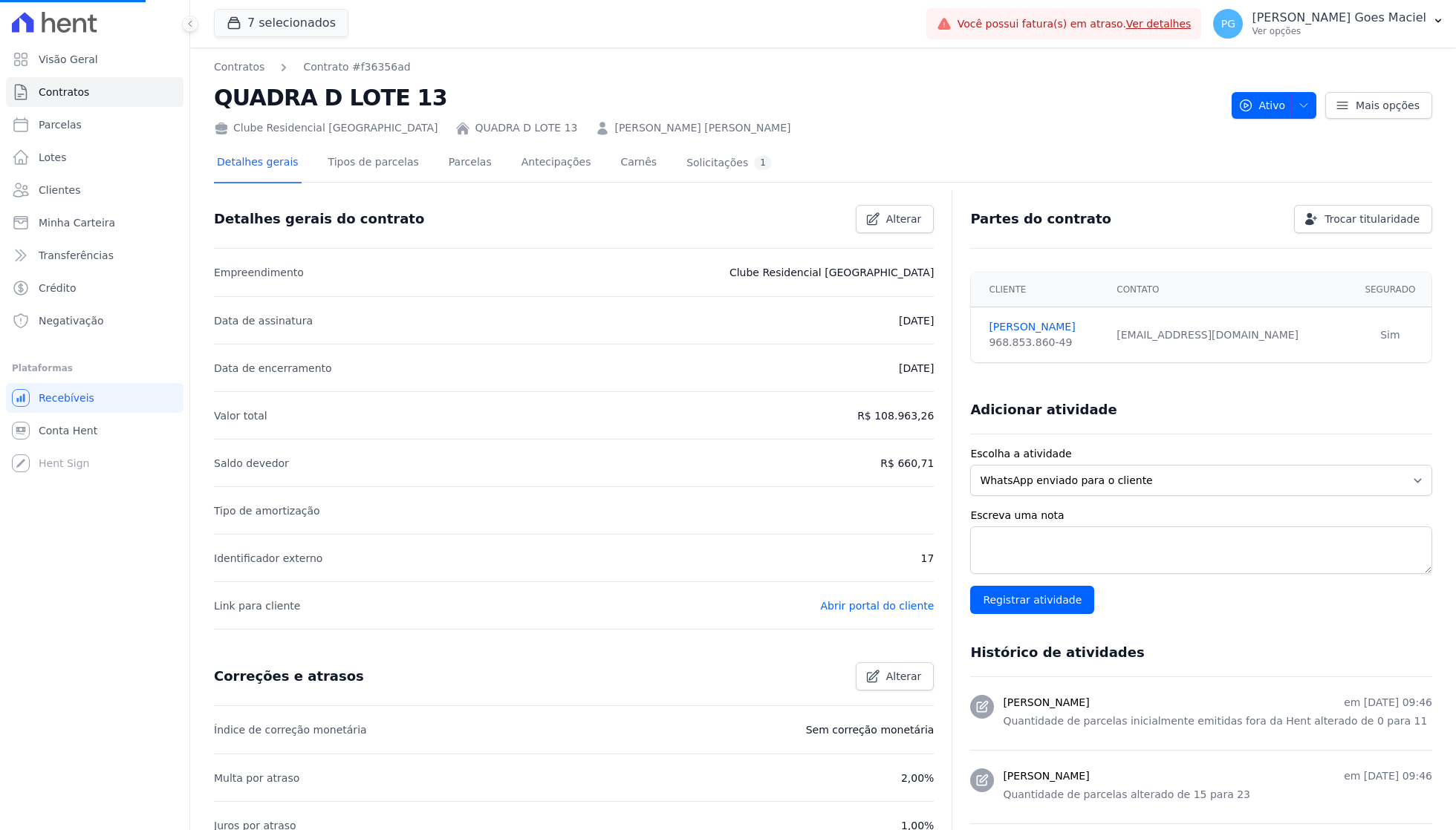
scroll to position [104, 0]
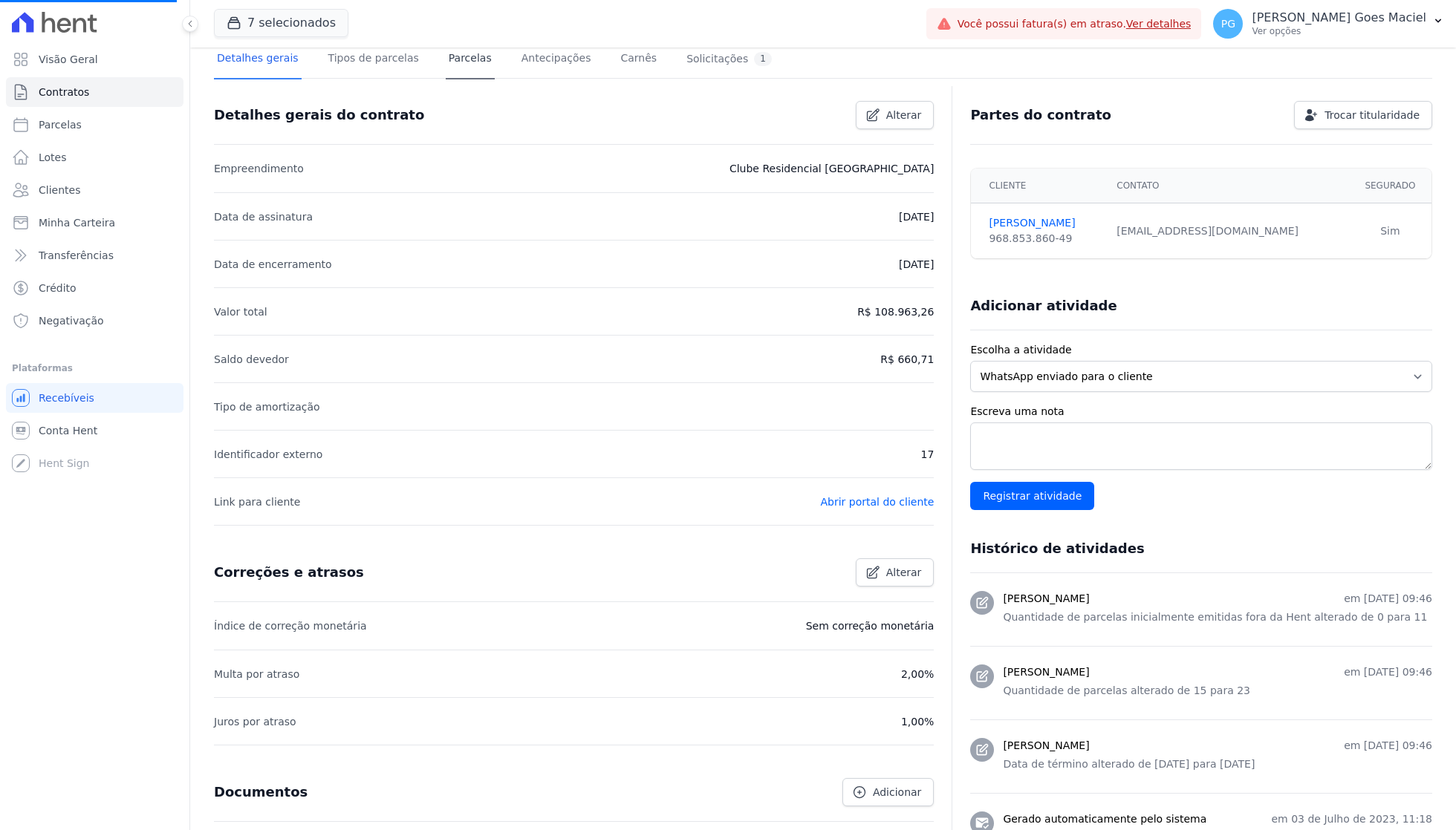
click at [469, 68] on link "Parcelas" at bounding box center [470, 59] width 49 height 39
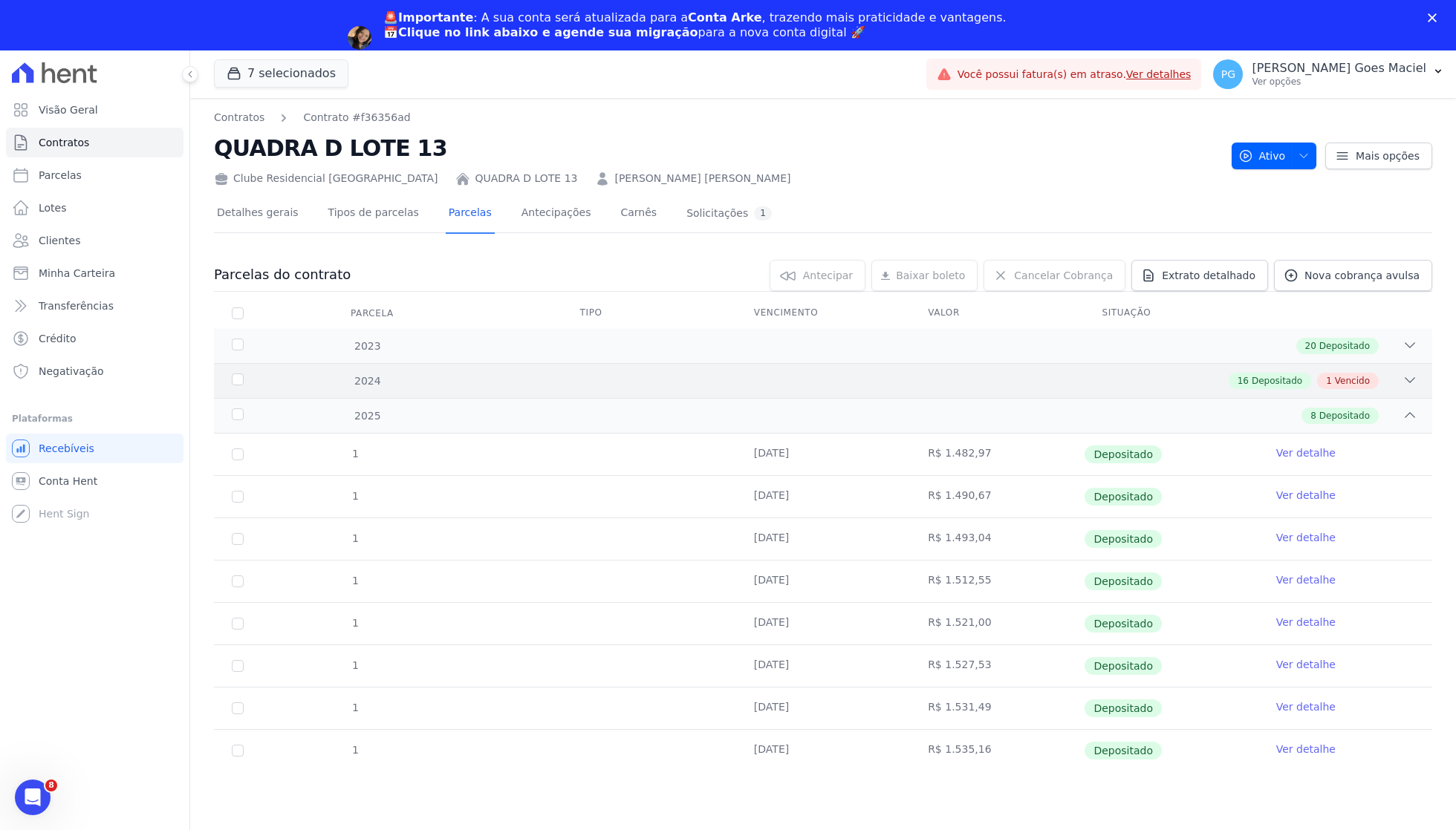
click at [688, 363] on div "2024 16 Depositado 1 Vencido" at bounding box center [823, 380] width 1219 height 35
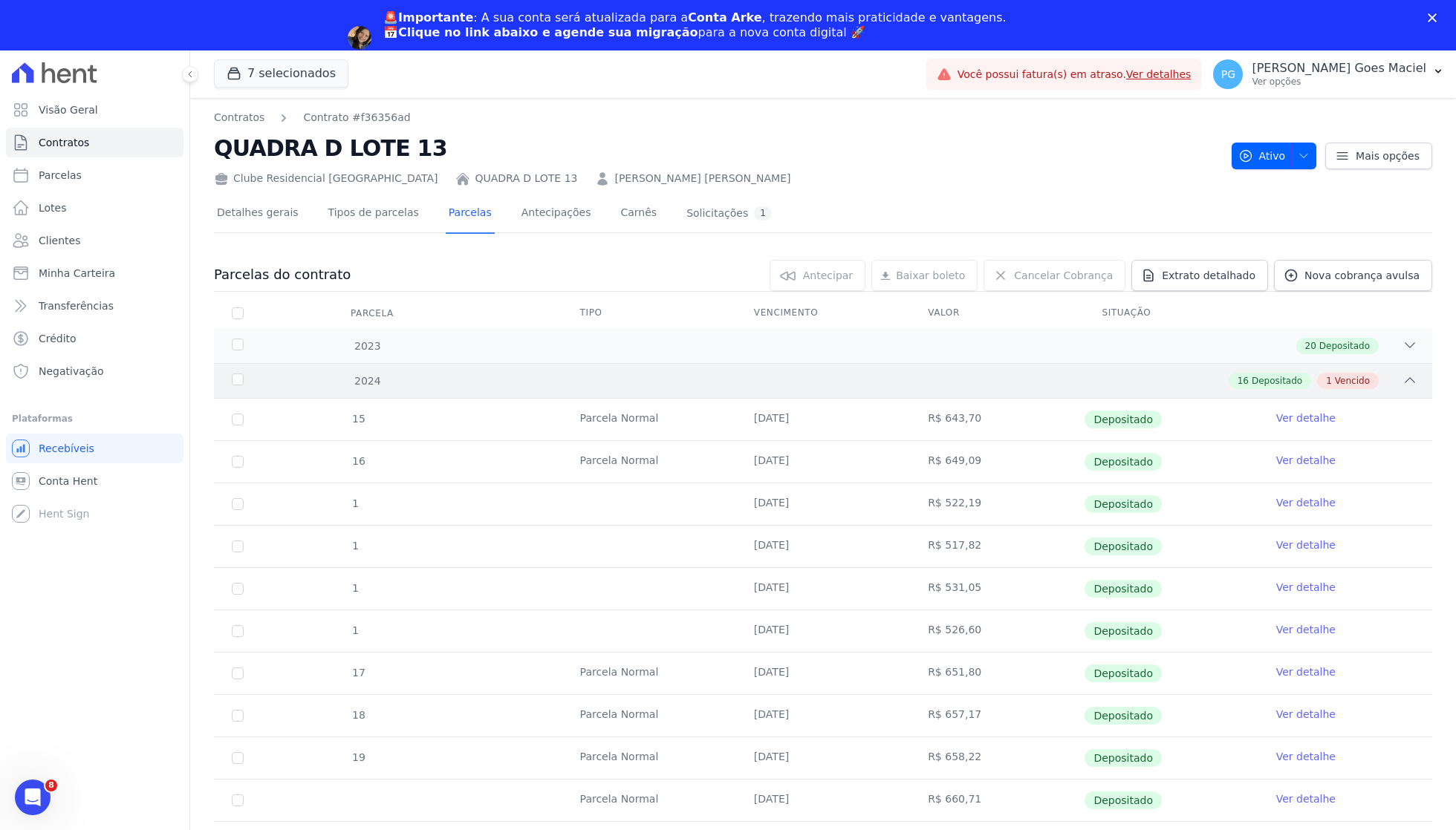
click at [688, 363] on div "2024 16 Depositado 1 Vencido" at bounding box center [823, 380] width 1219 height 35
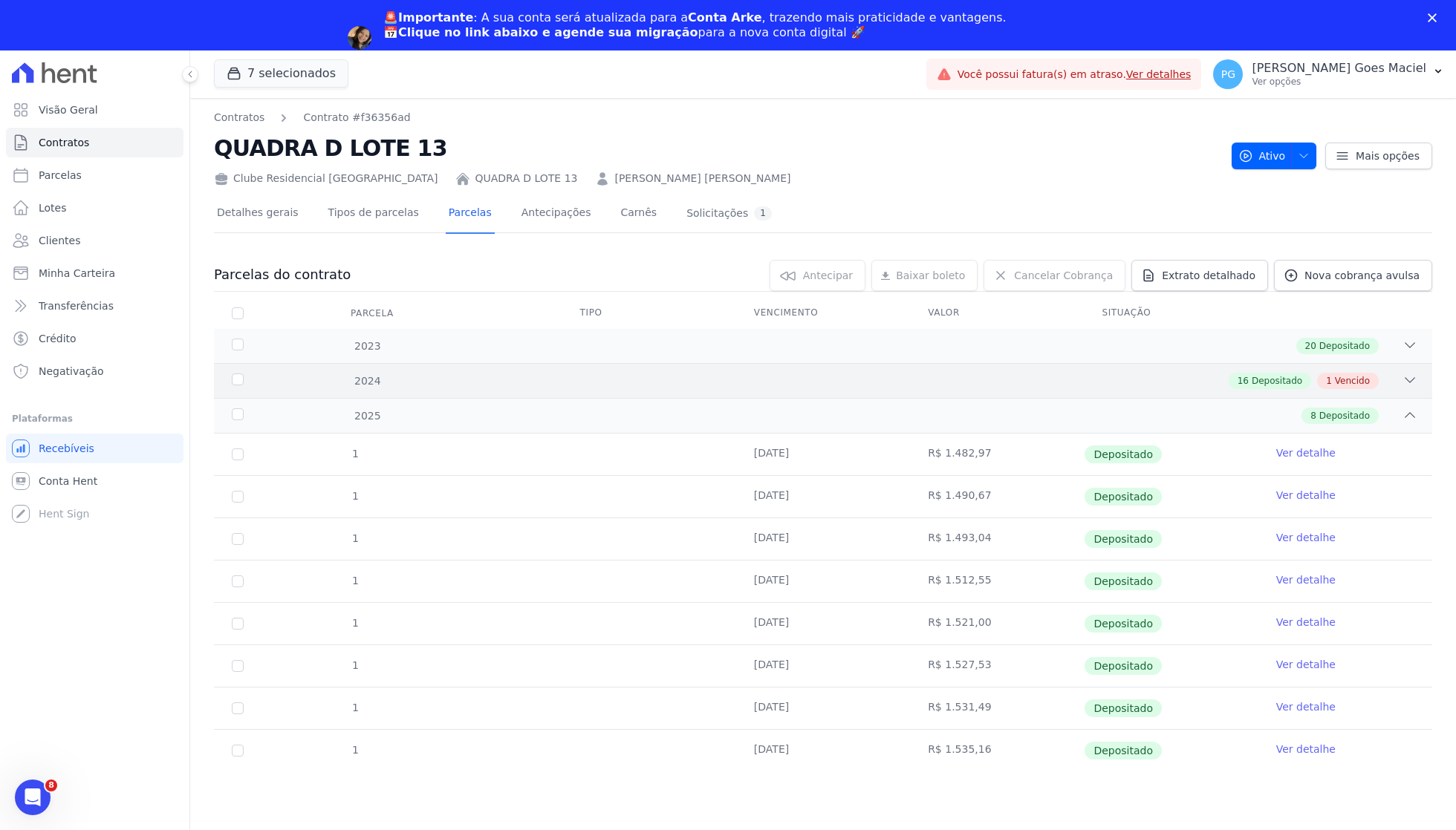
click at [710, 375] on div "16 Depositado 1 Vencido" at bounding box center [883, 380] width 1069 height 17
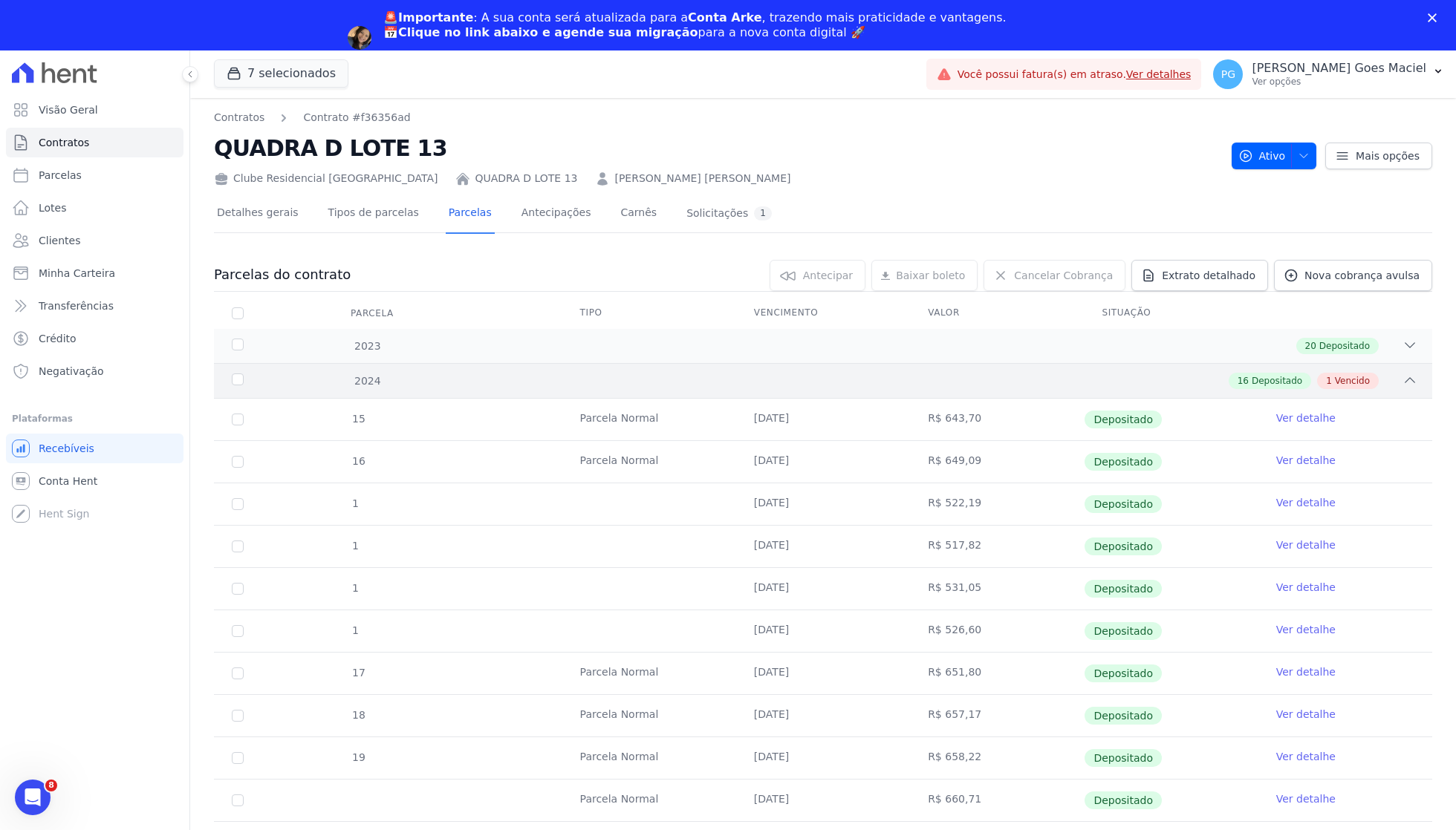
click at [710, 375] on div "16 Depositado 1 Vencido" at bounding box center [883, 380] width 1069 height 17
